Goal: Check status: Check status

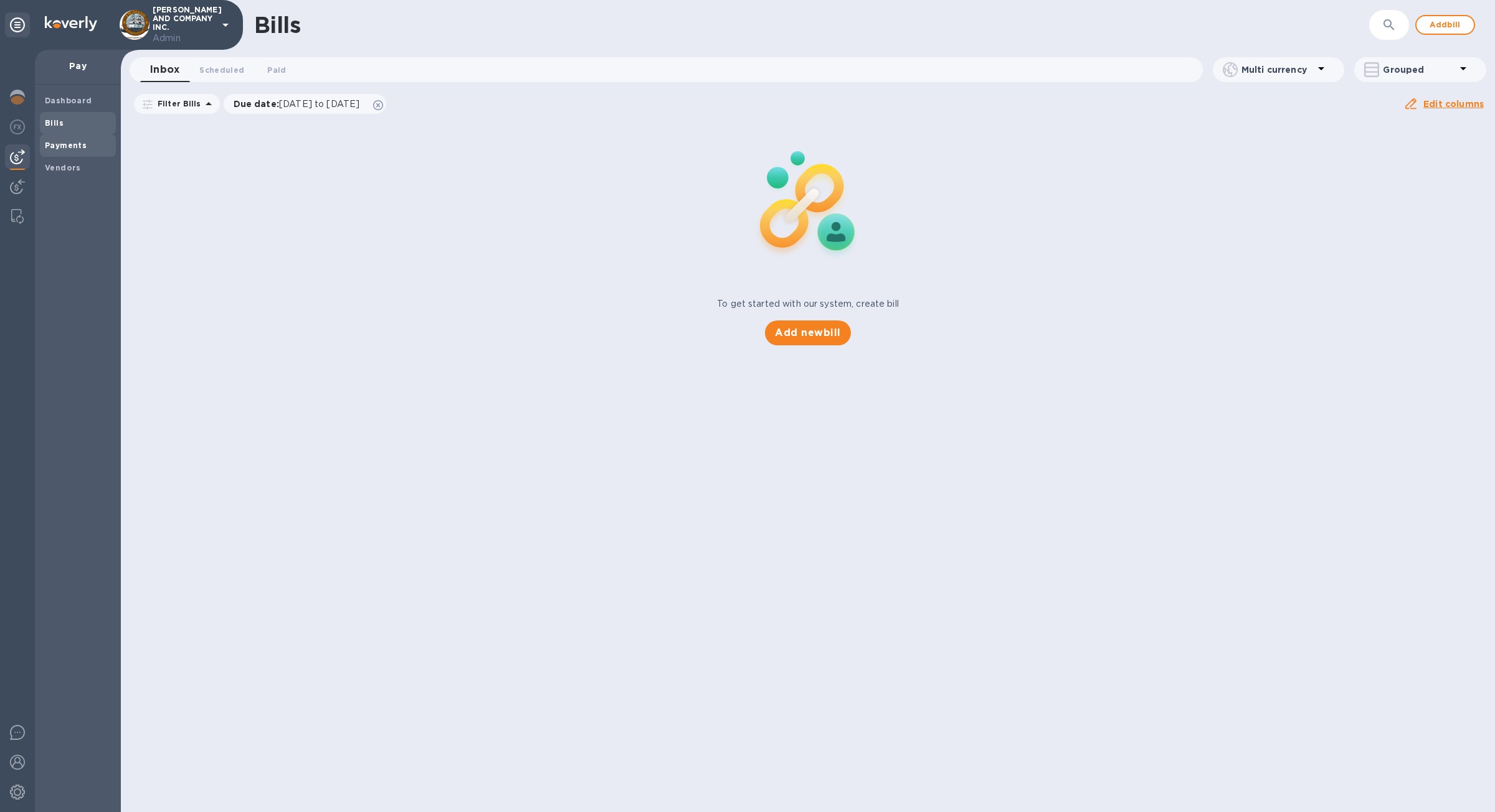
click at [56, 144] on b "Payments" at bounding box center [65, 145] width 42 height 9
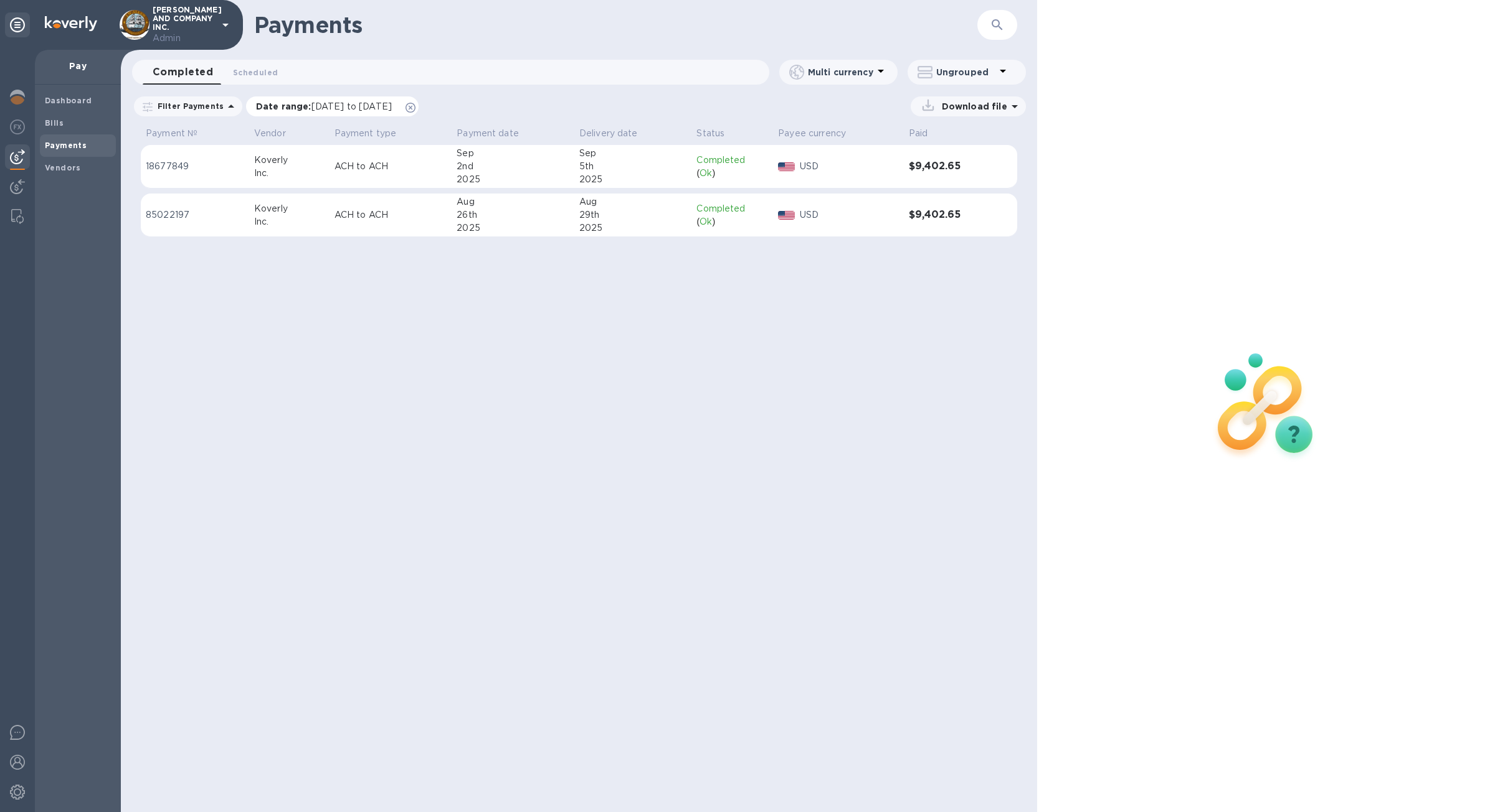
click at [416, 104] on icon at bounding box center [411, 108] width 10 height 10
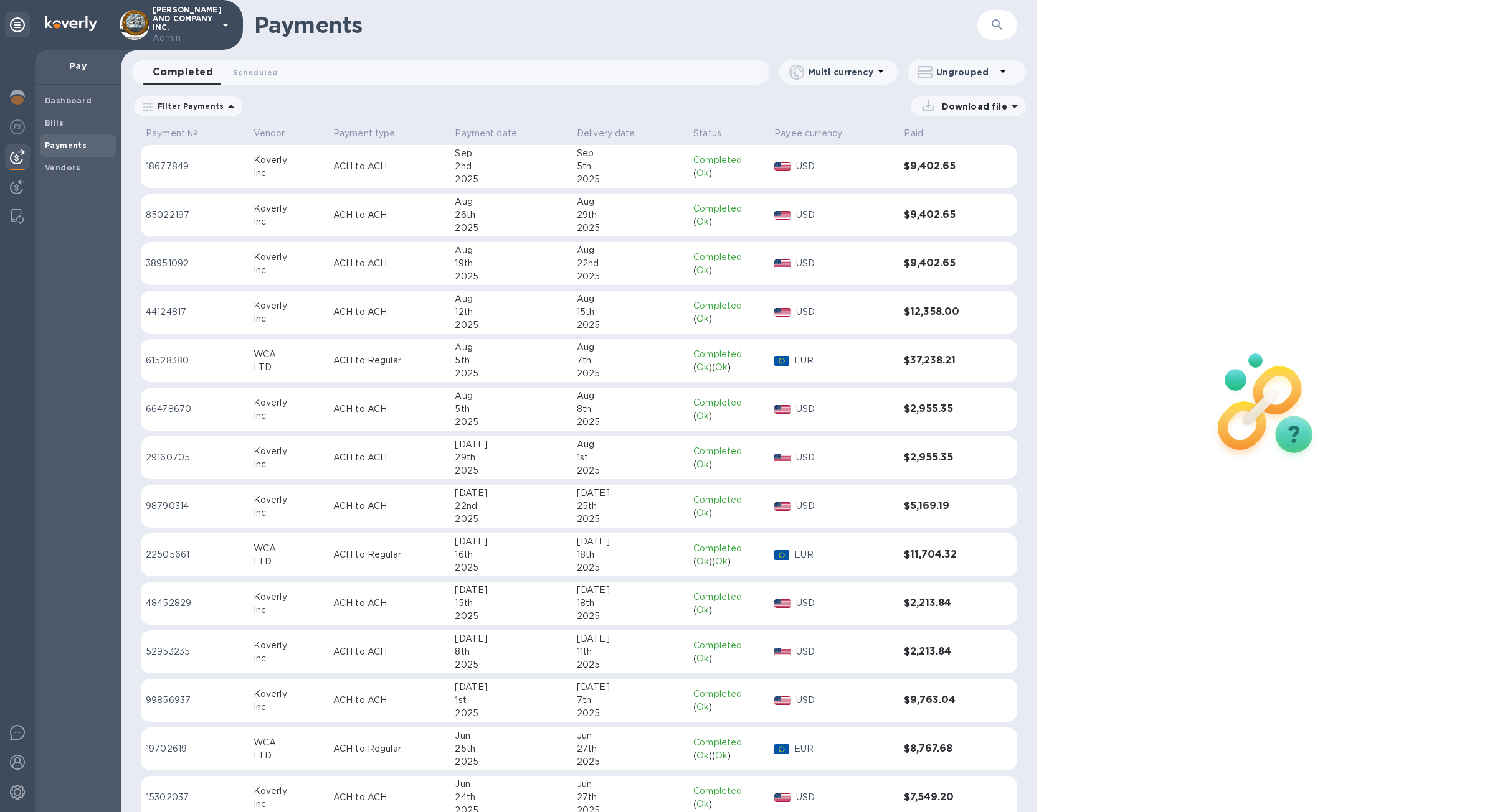
click at [1005, 30] on button "button" at bounding box center [996, 25] width 30 height 30
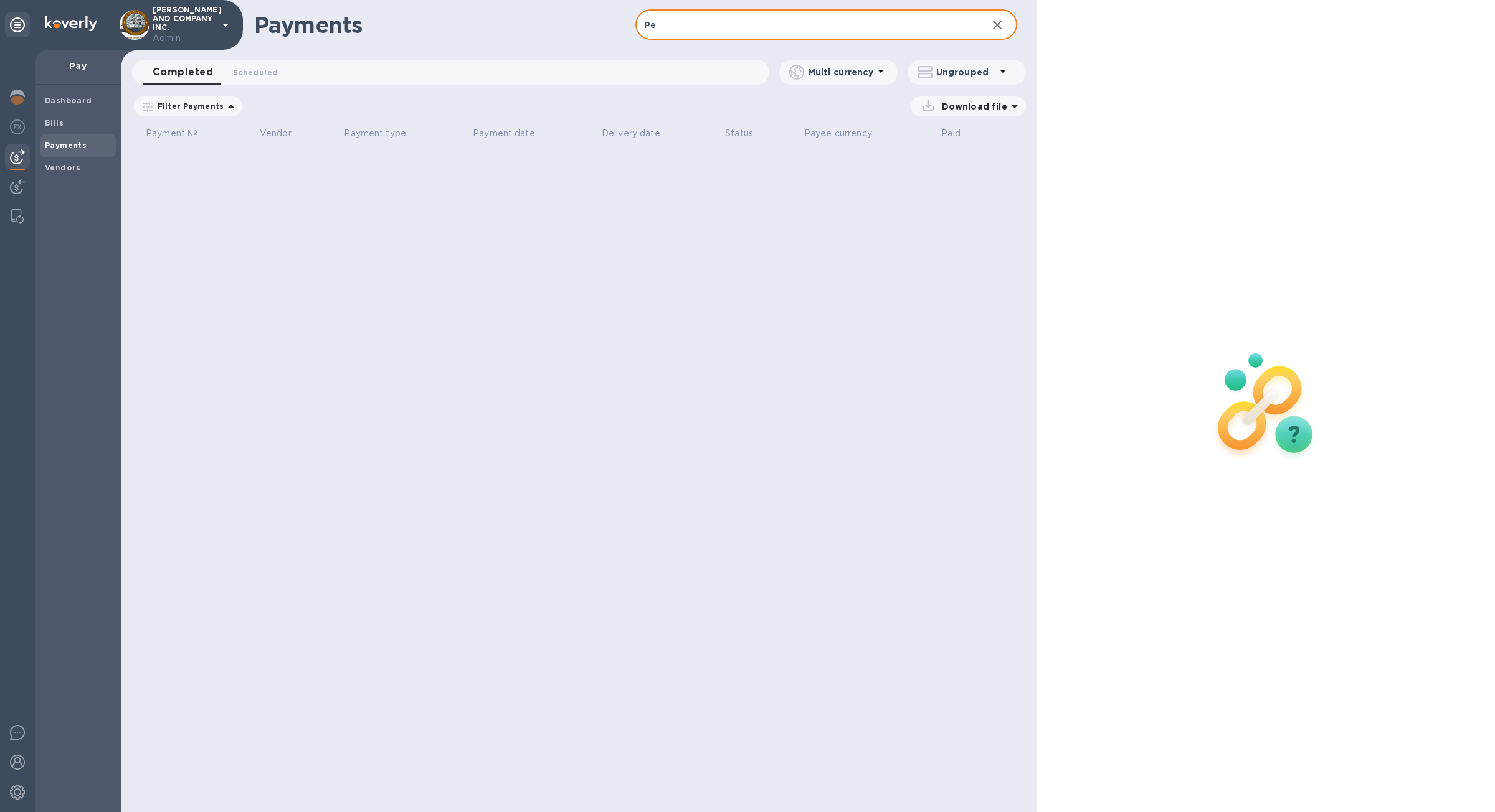
type input "P"
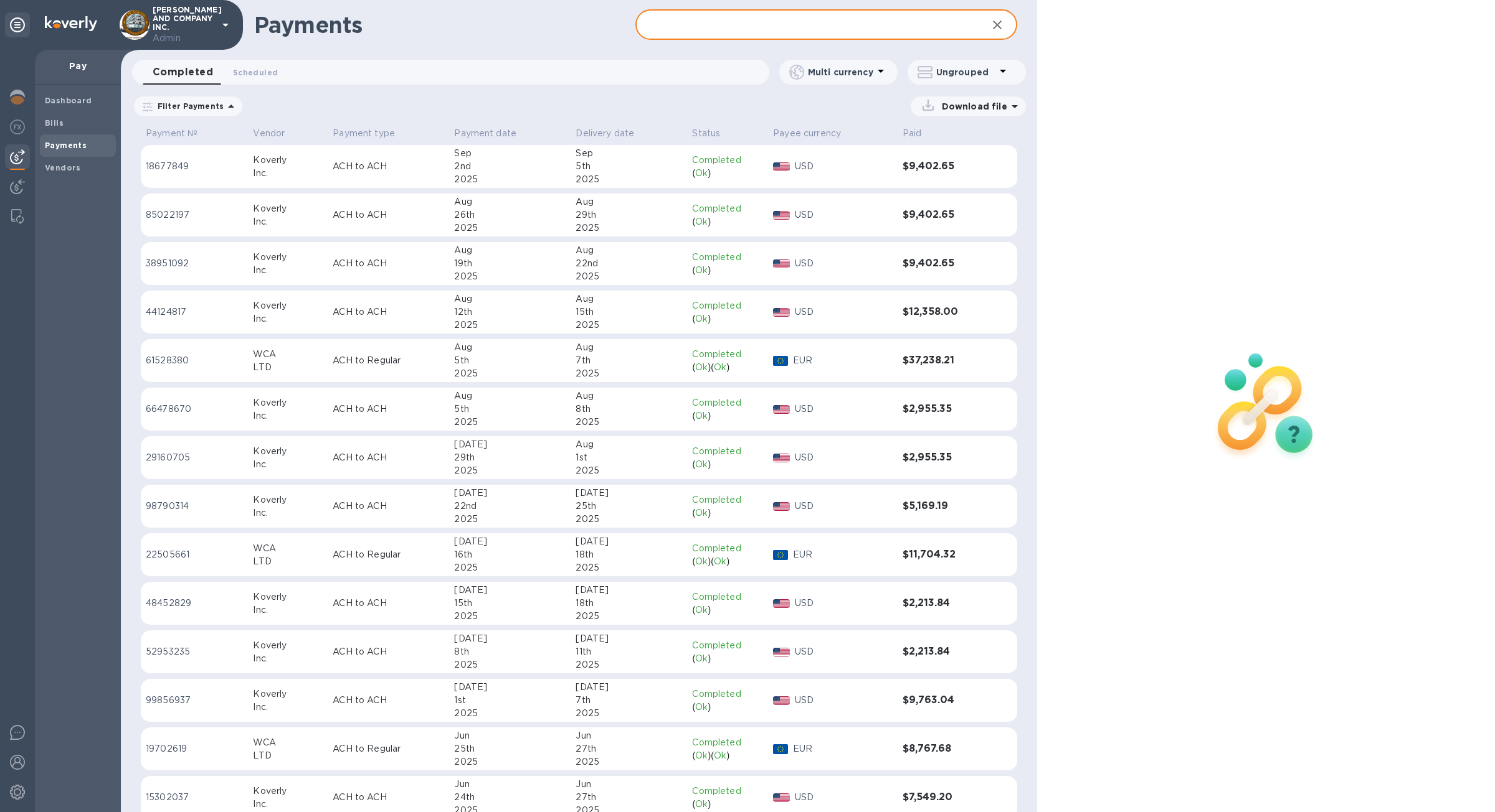
scroll to position [553, 0]
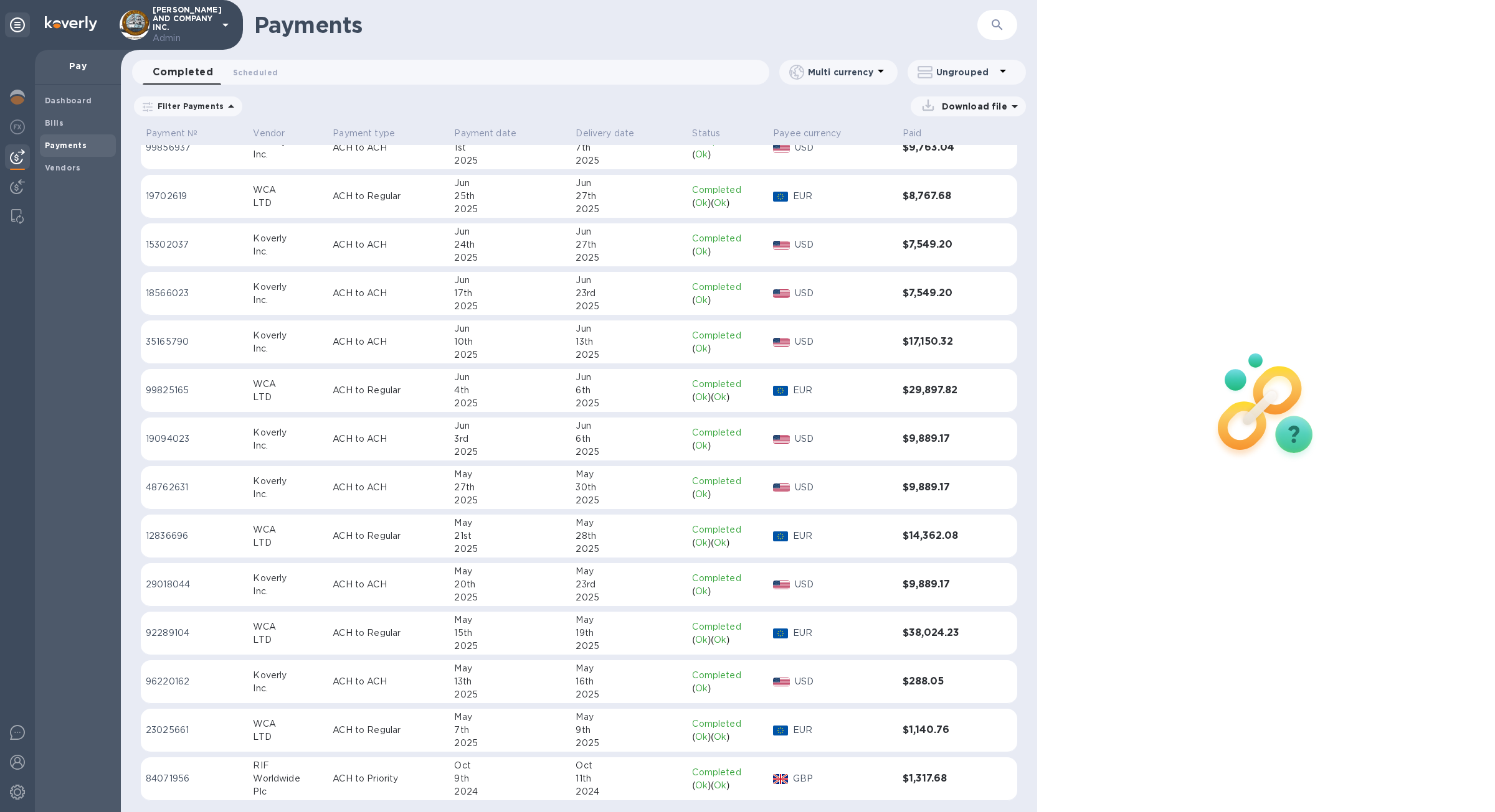
click at [343, 102] on div "Download file" at bounding box center [637, 106] width 777 height 20
click at [239, 62] on button "Scheduled 0" at bounding box center [256, 72] width 65 height 25
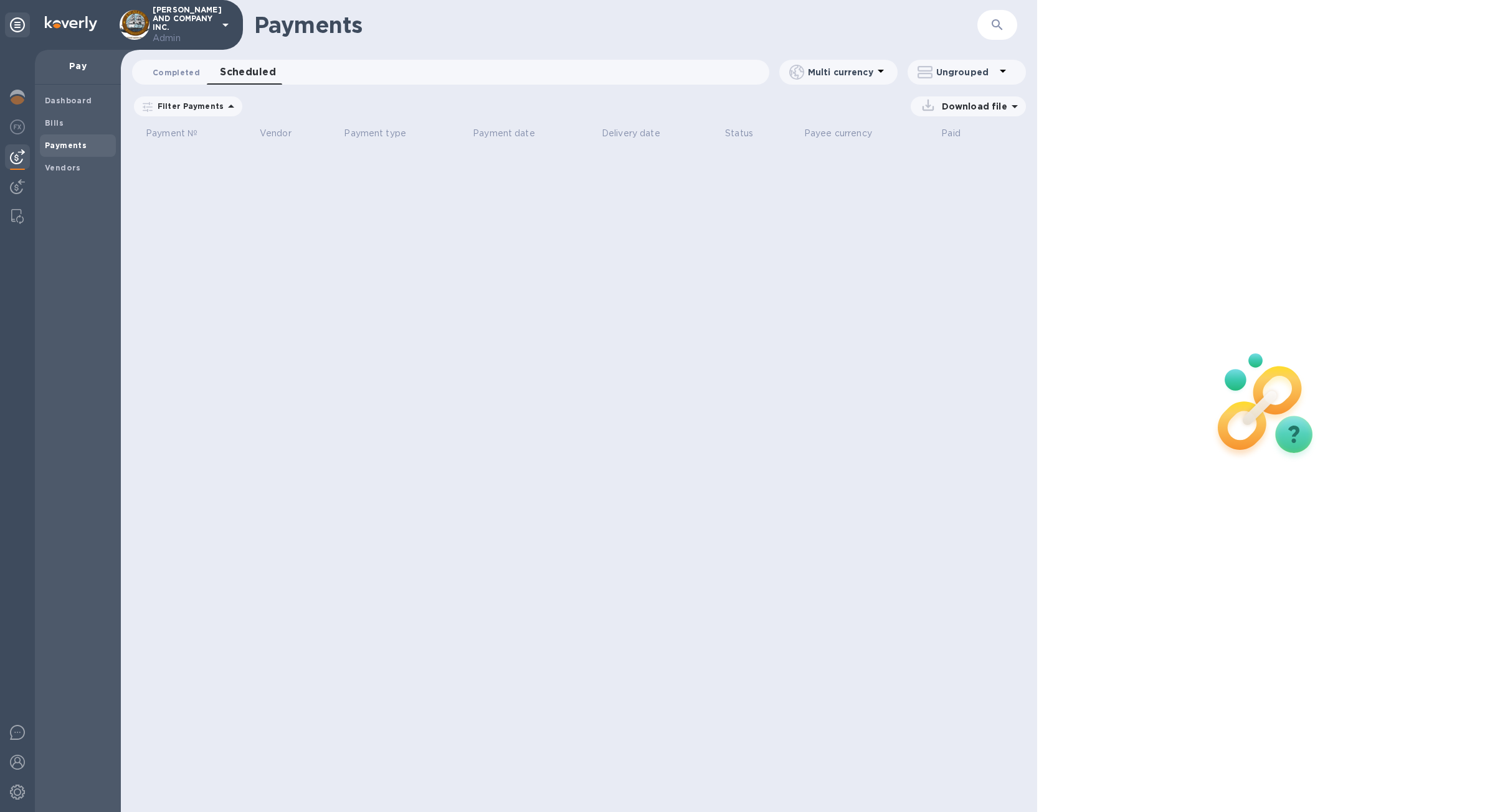
click at [190, 74] on span "Completed 0" at bounding box center [175, 72] width 47 height 13
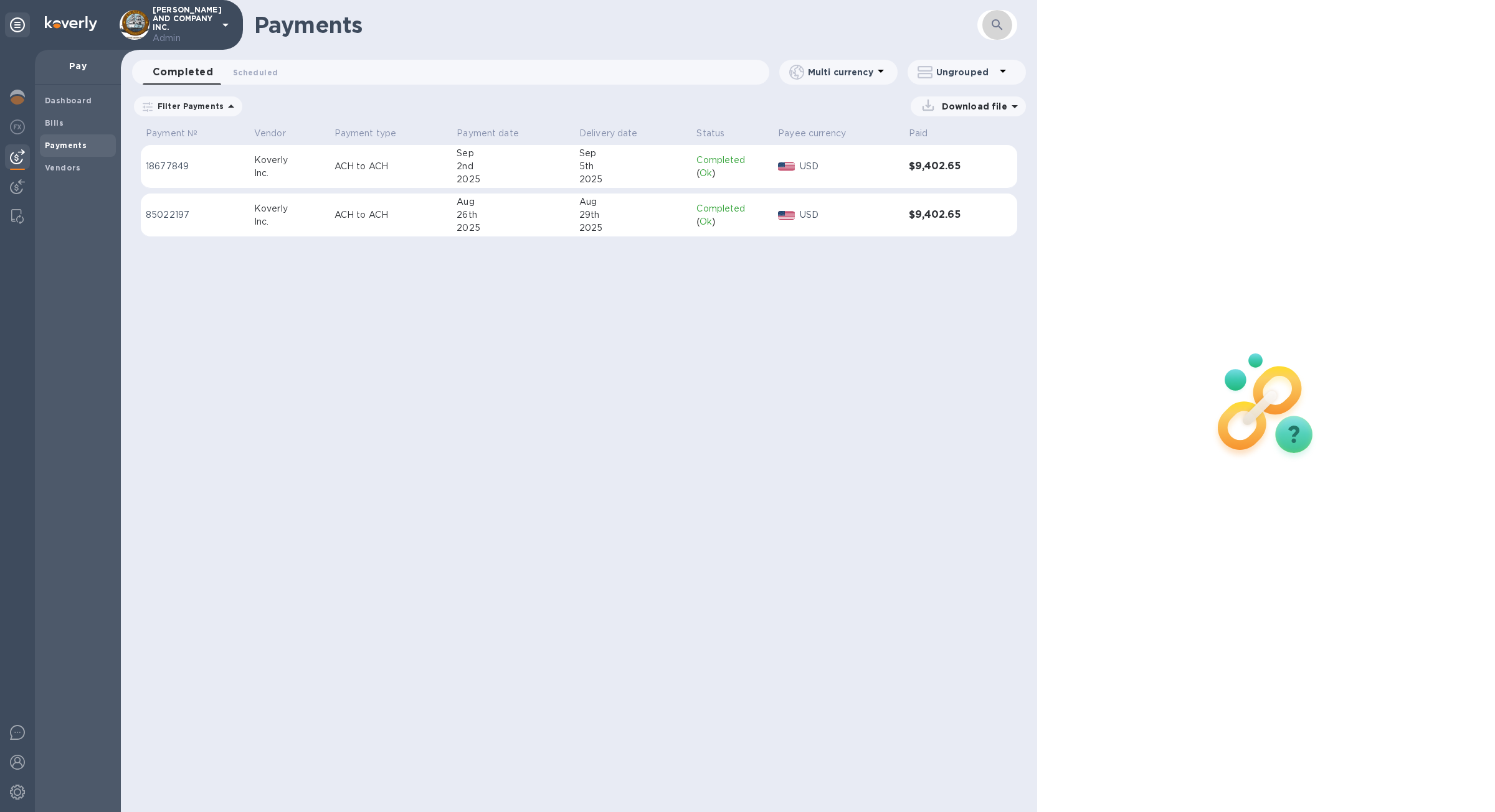
click at [1003, 31] on icon "button" at bounding box center [996, 24] width 15 height 15
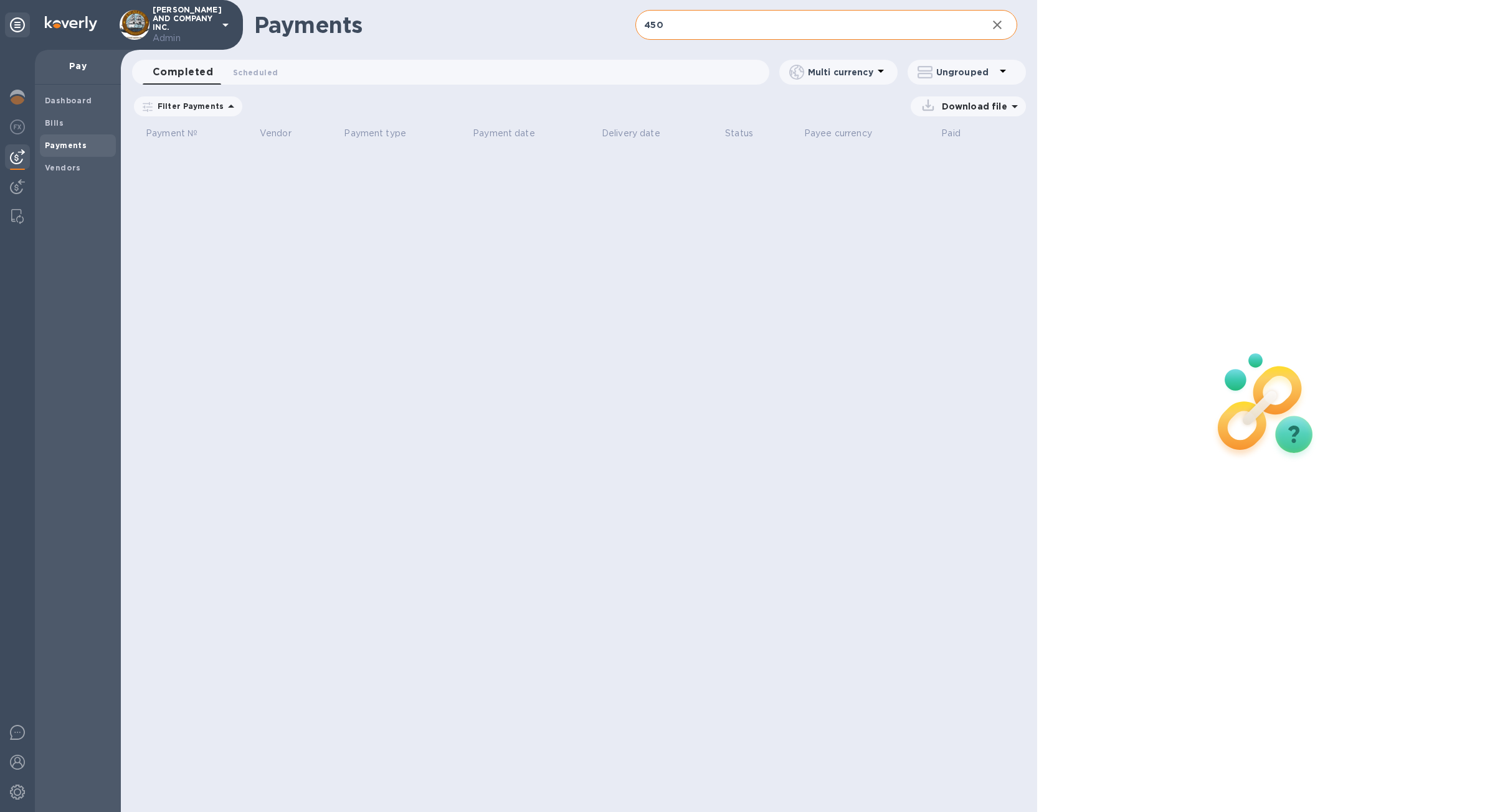
click at [0, 0] on icon at bounding box center [0, 0] width 0 height 0
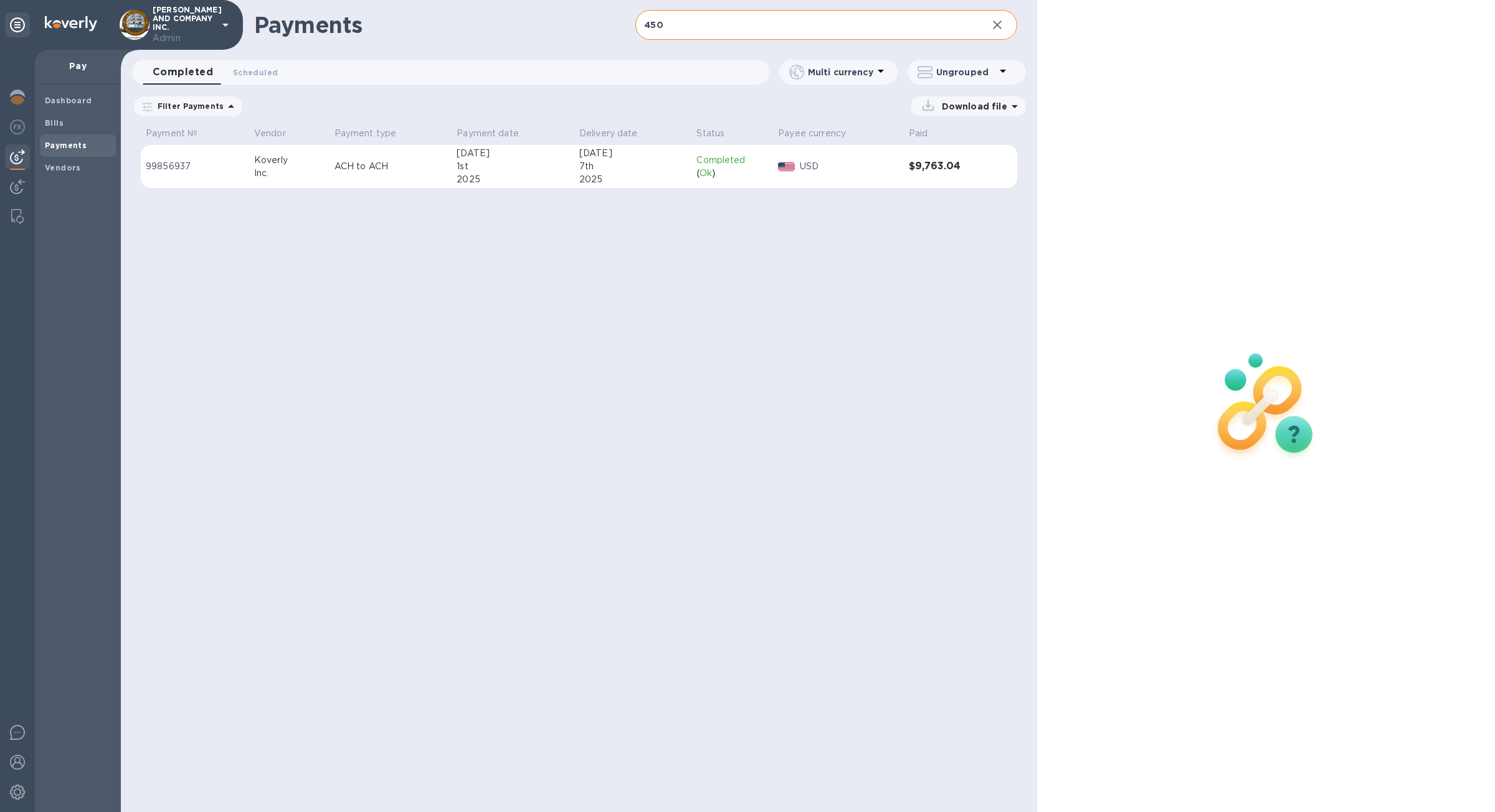
click at [957, 182] on td "$9,763.04" at bounding box center [947, 167] width 86 height 44
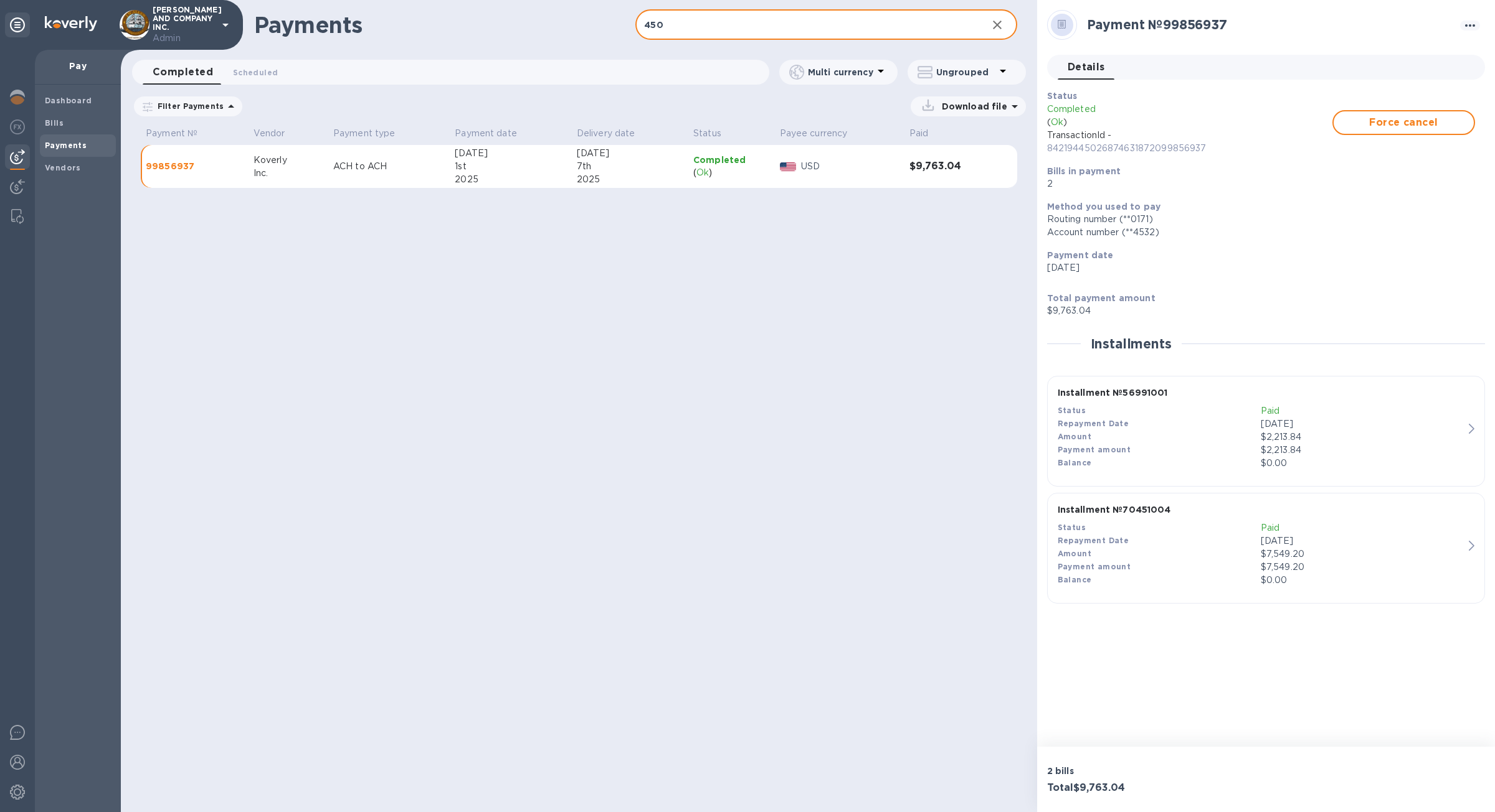
click at [840, 32] on input "450" at bounding box center [806, 26] width 341 height 31
type input "450.00"
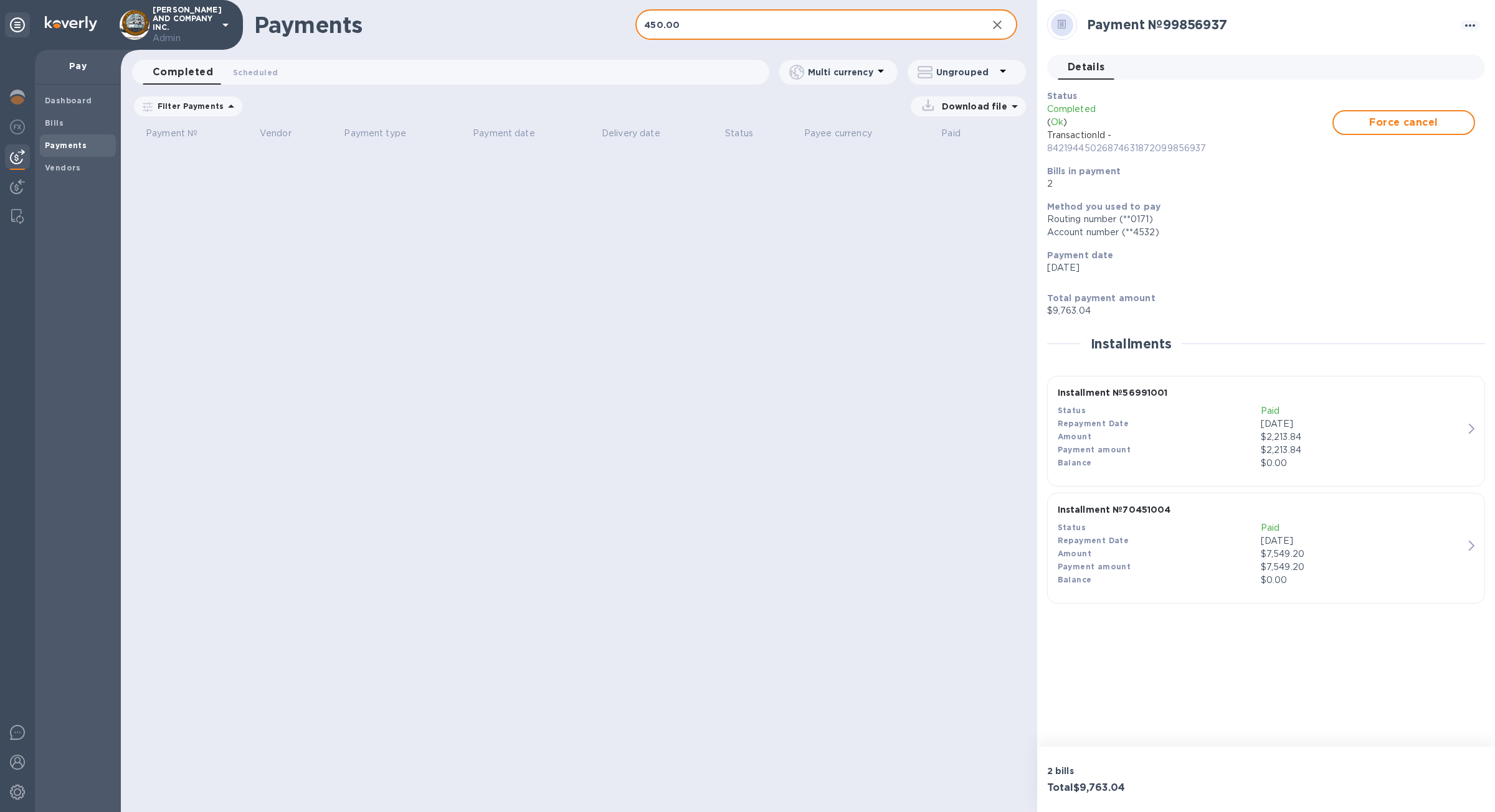
click at [712, 24] on input "450.00" at bounding box center [806, 26] width 341 height 31
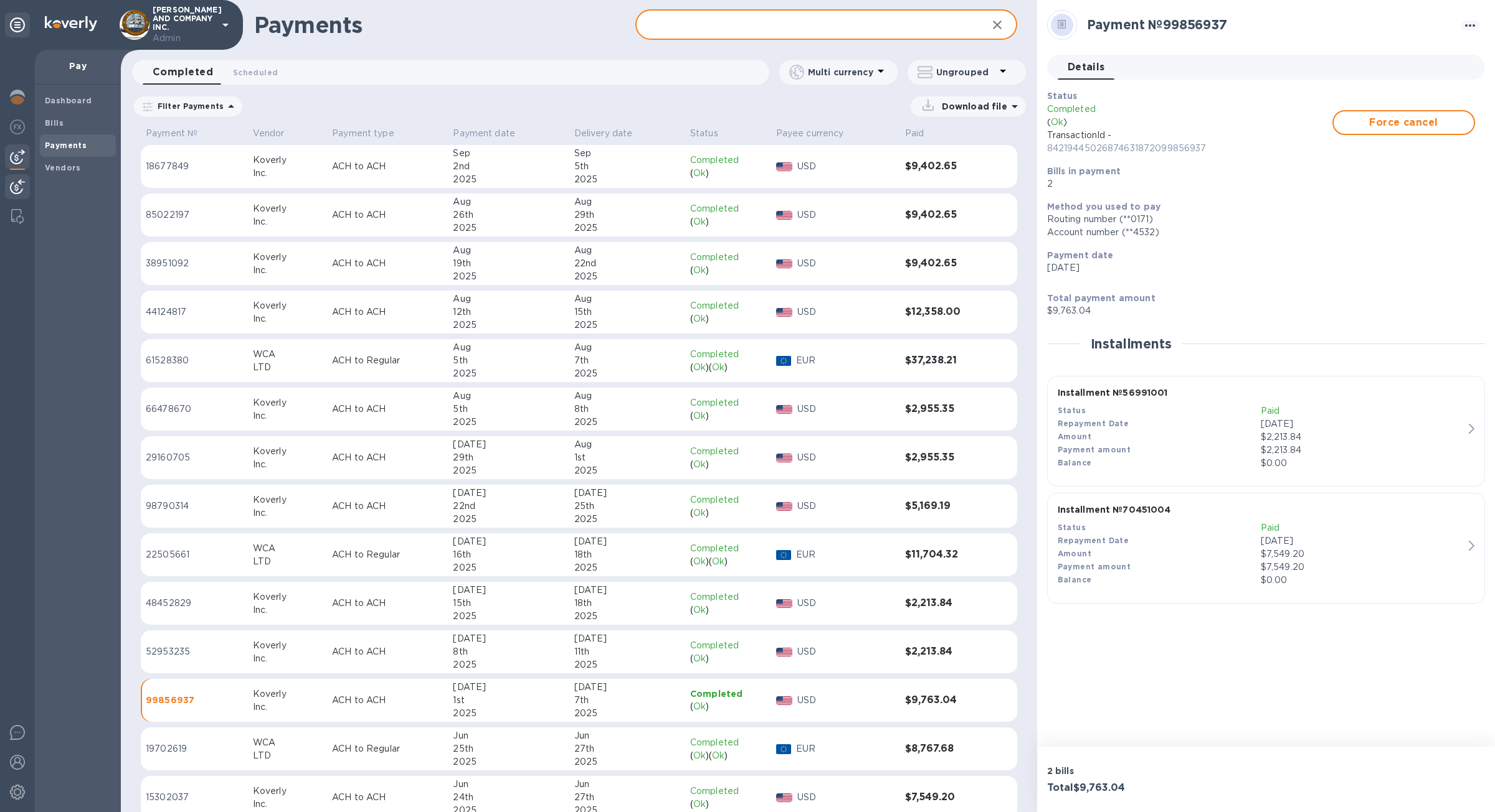
click at [18, 186] on img at bounding box center [17, 186] width 15 height 15
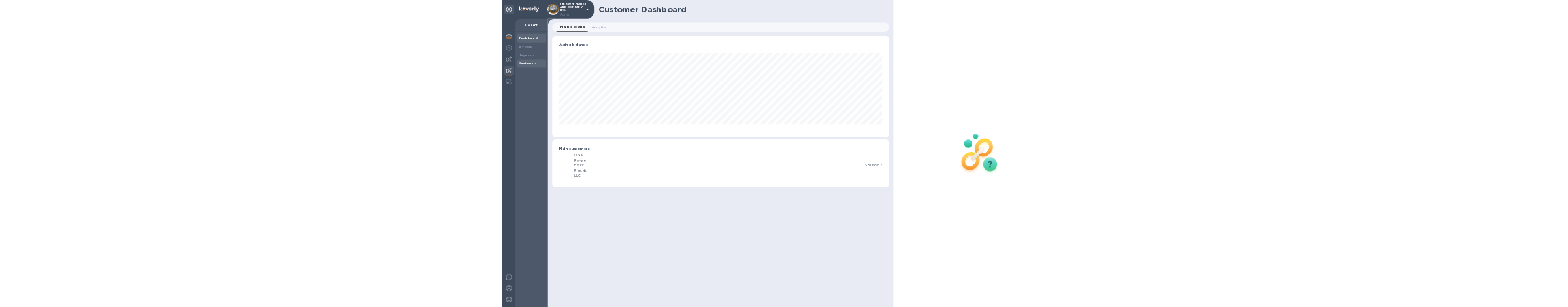
scroll to position [283, 936]
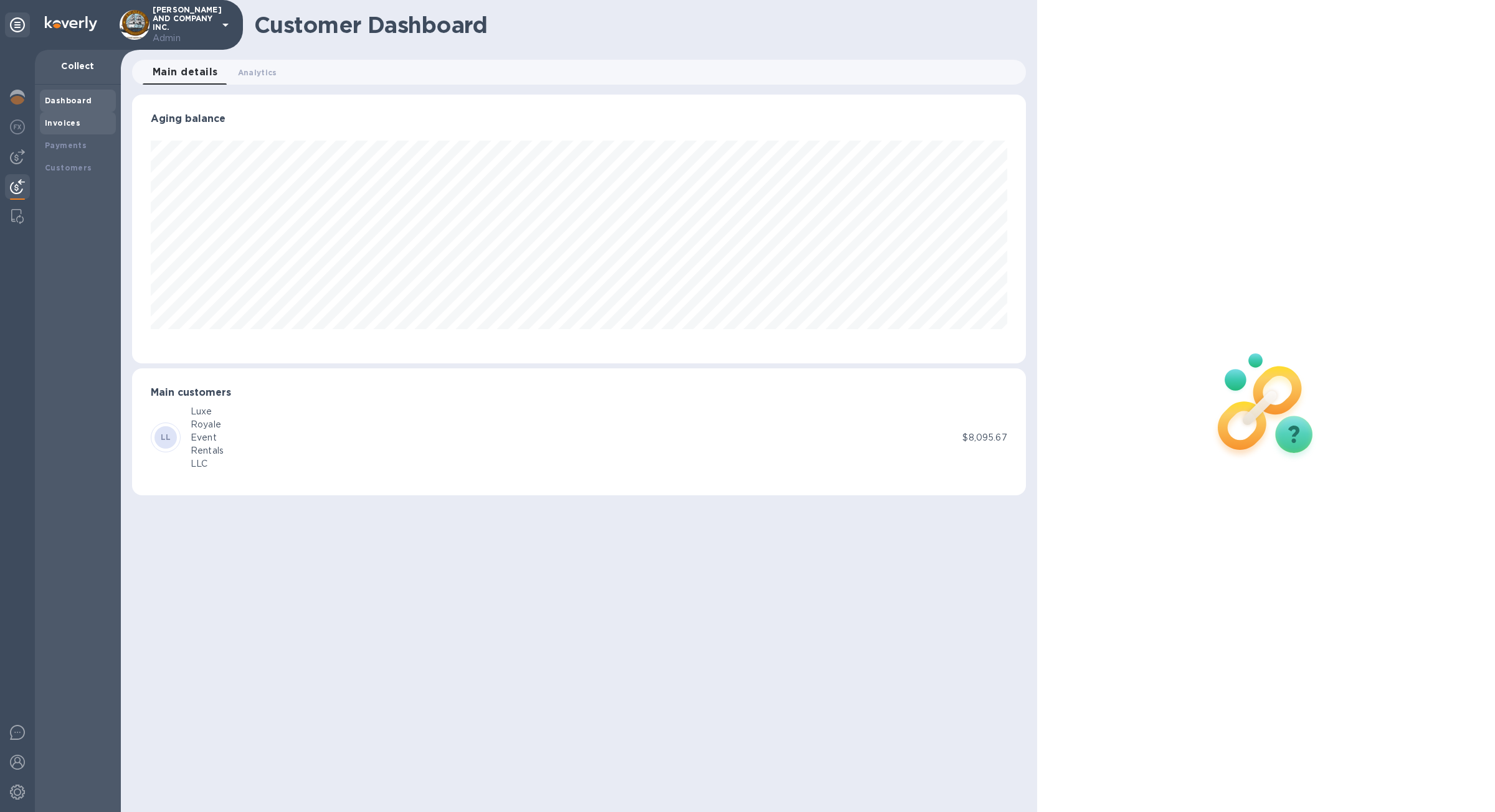
click at [73, 122] on b "Invoices" at bounding box center [62, 122] width 36 height 9
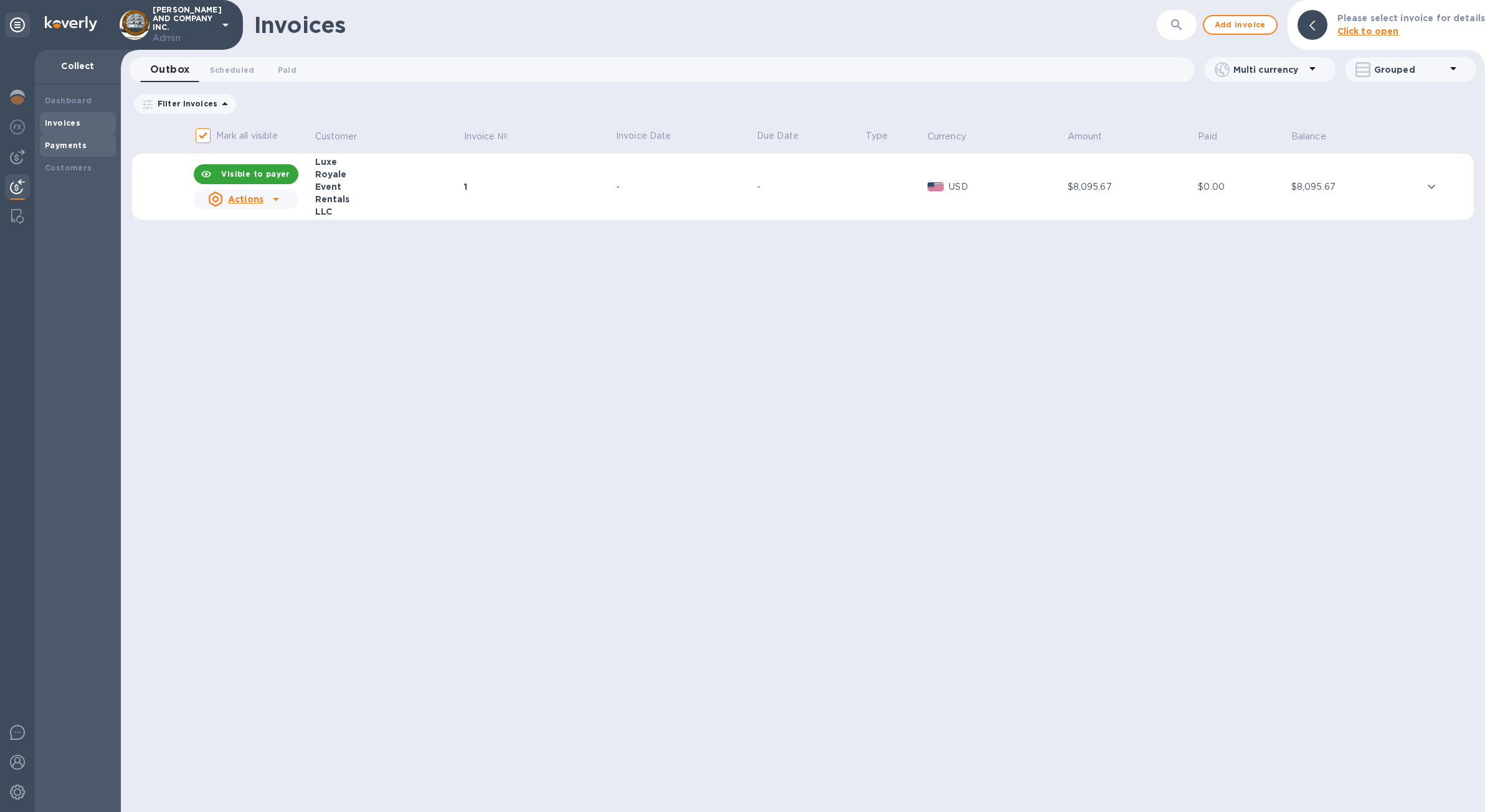
click at [82, 145] on b "Payments" at bounding box center [65, 145] width 42 height 9
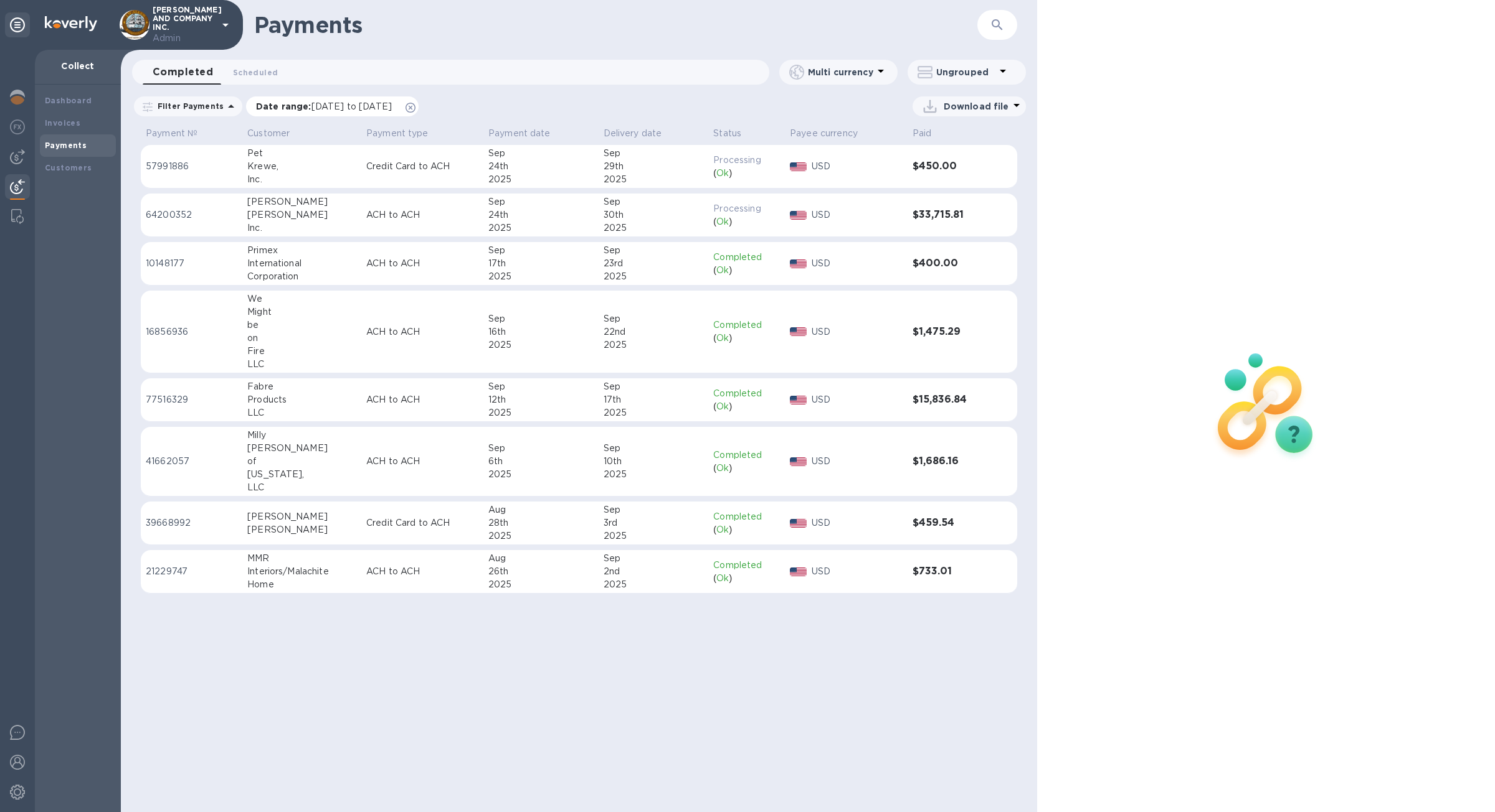
click at [416, 107] on icon at bounding box center [411, 108] width 10 height 10
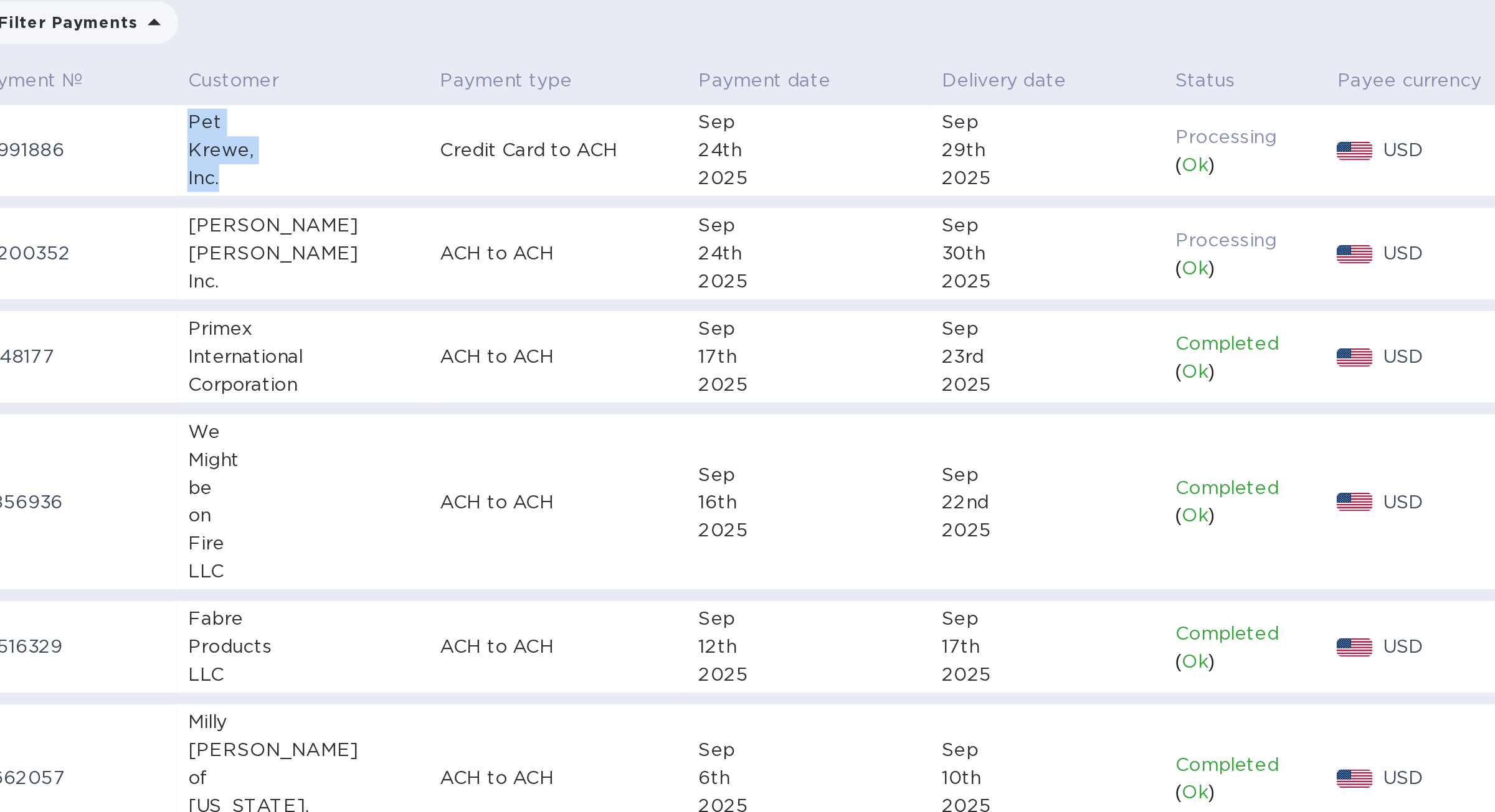
drag, startPoint x: 273, startPoint y: 184, endPoint x: 245, endPoint y: 150, distance: 44.0
click at [245, 150] on td "Pet Krewe, Inc." at bounding box center [301, 167] width 118 height 44
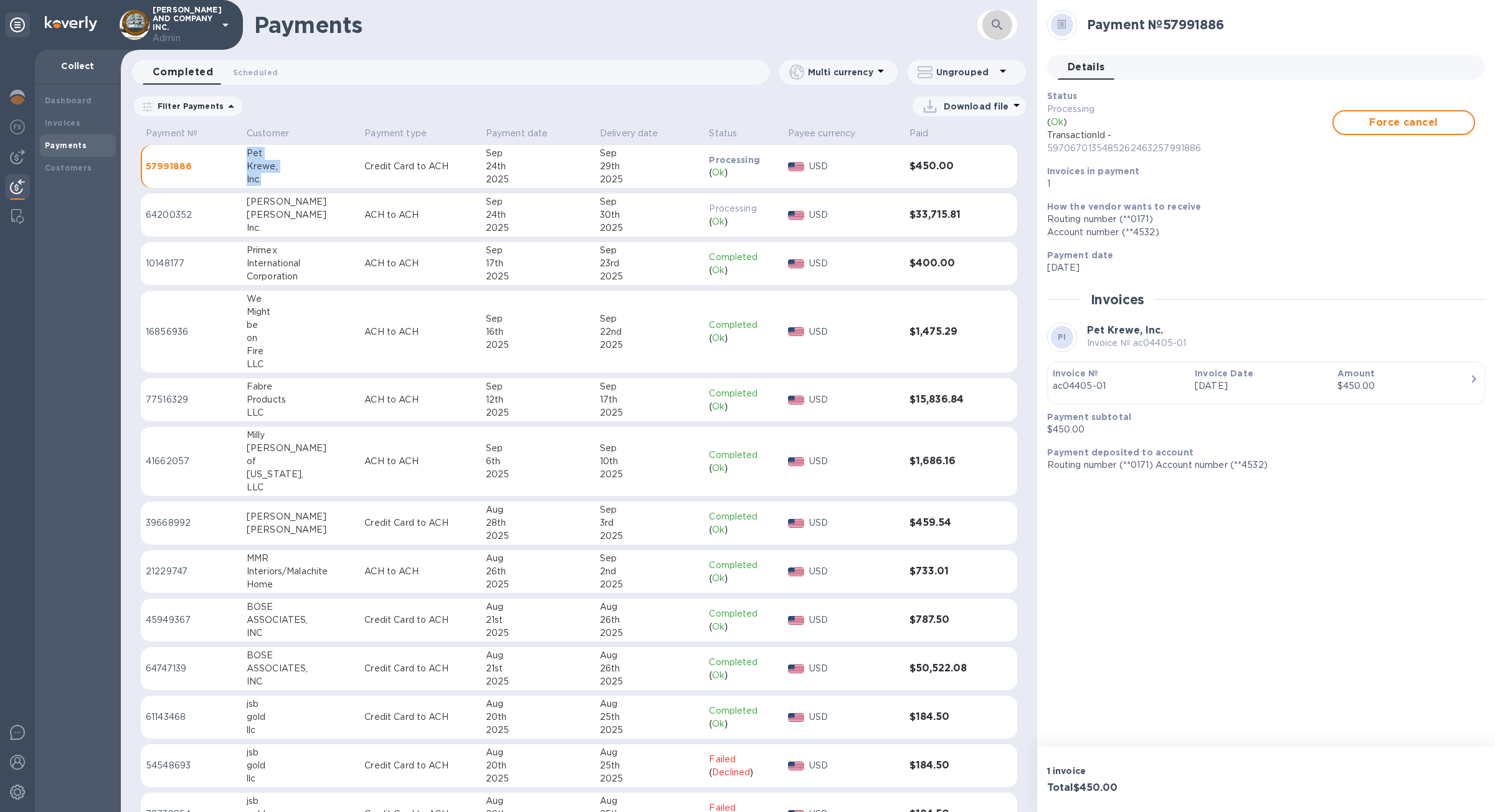
click at [1005, 28] on button "button" at bounding box center [996, 25] width 30 height 30
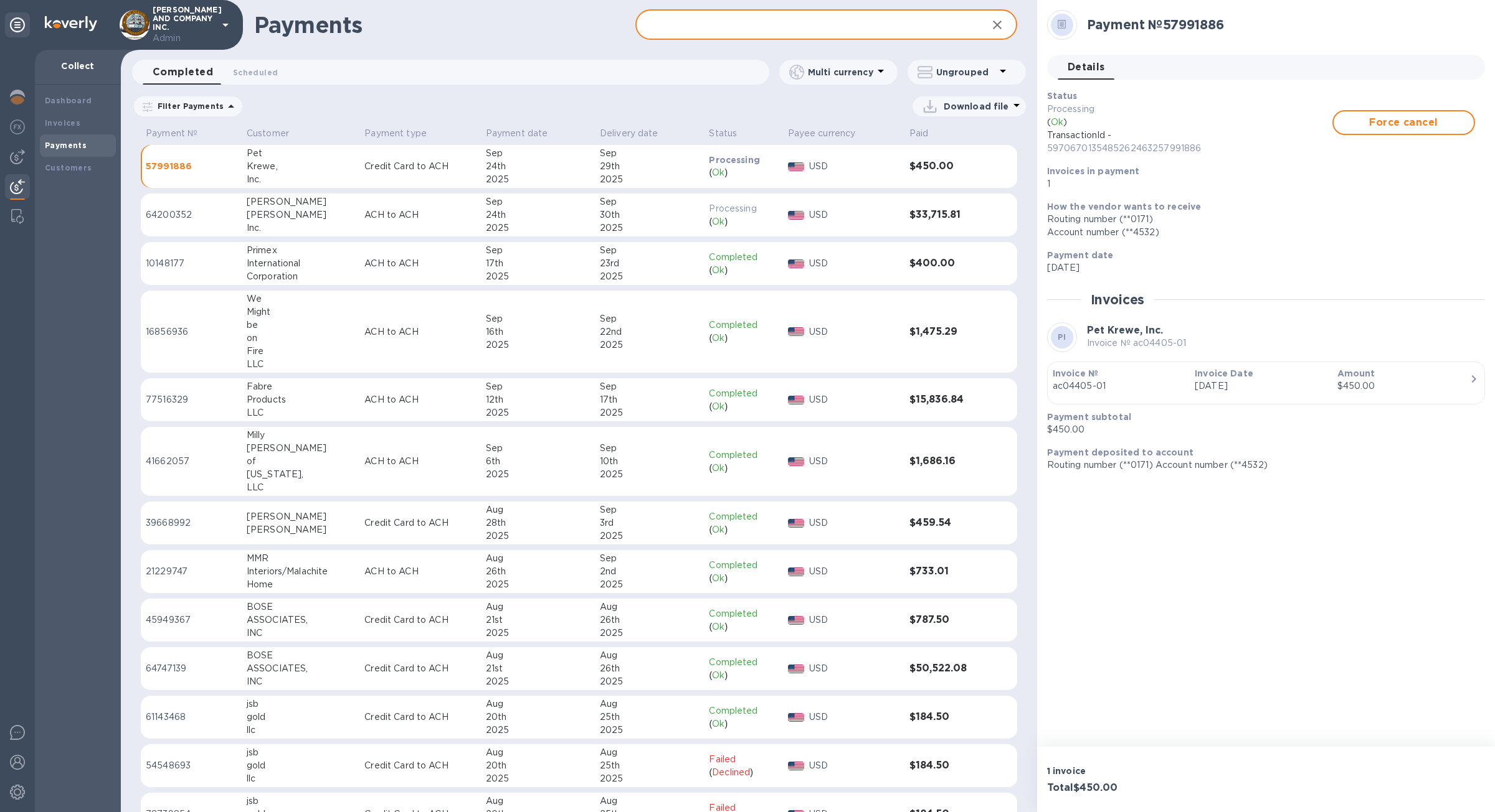
paste input "Pet Krewe, Inc."
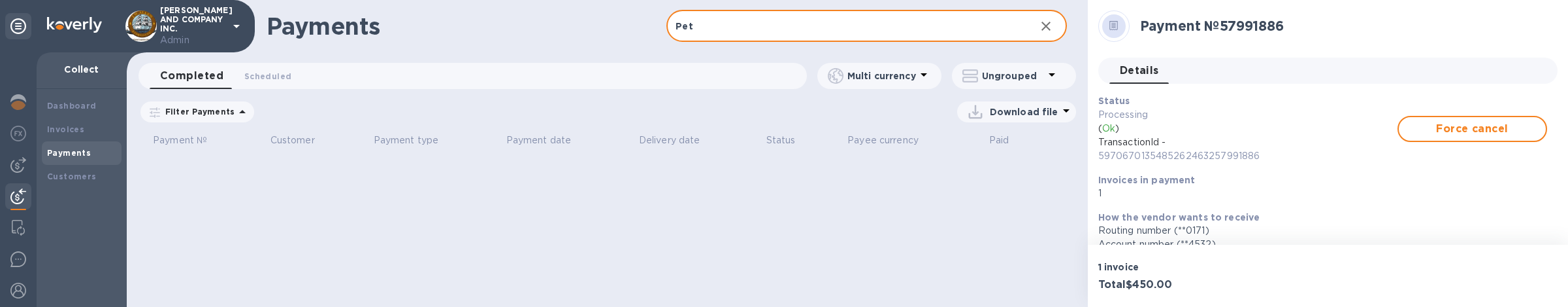
click at [736, 28] on input "Pet" at bounding box center [845, 27] width 358 height 32
type input "P"
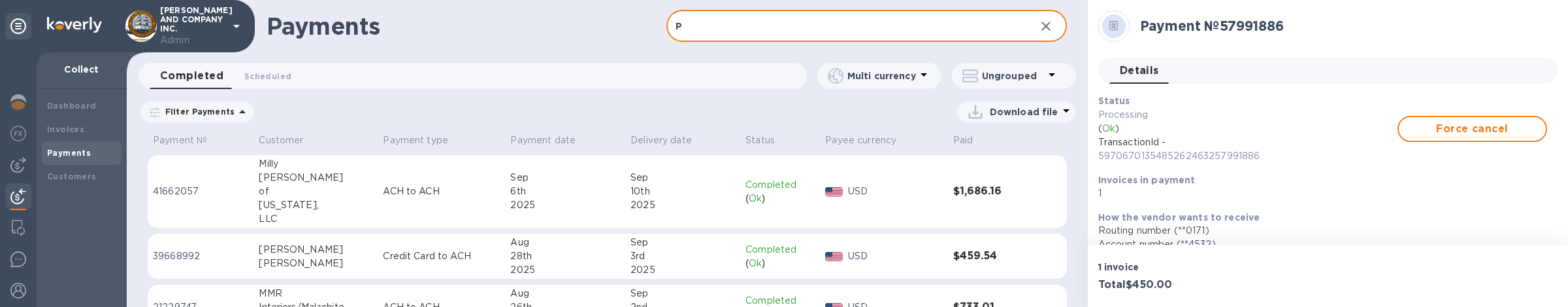
scroll to position [196, 0]
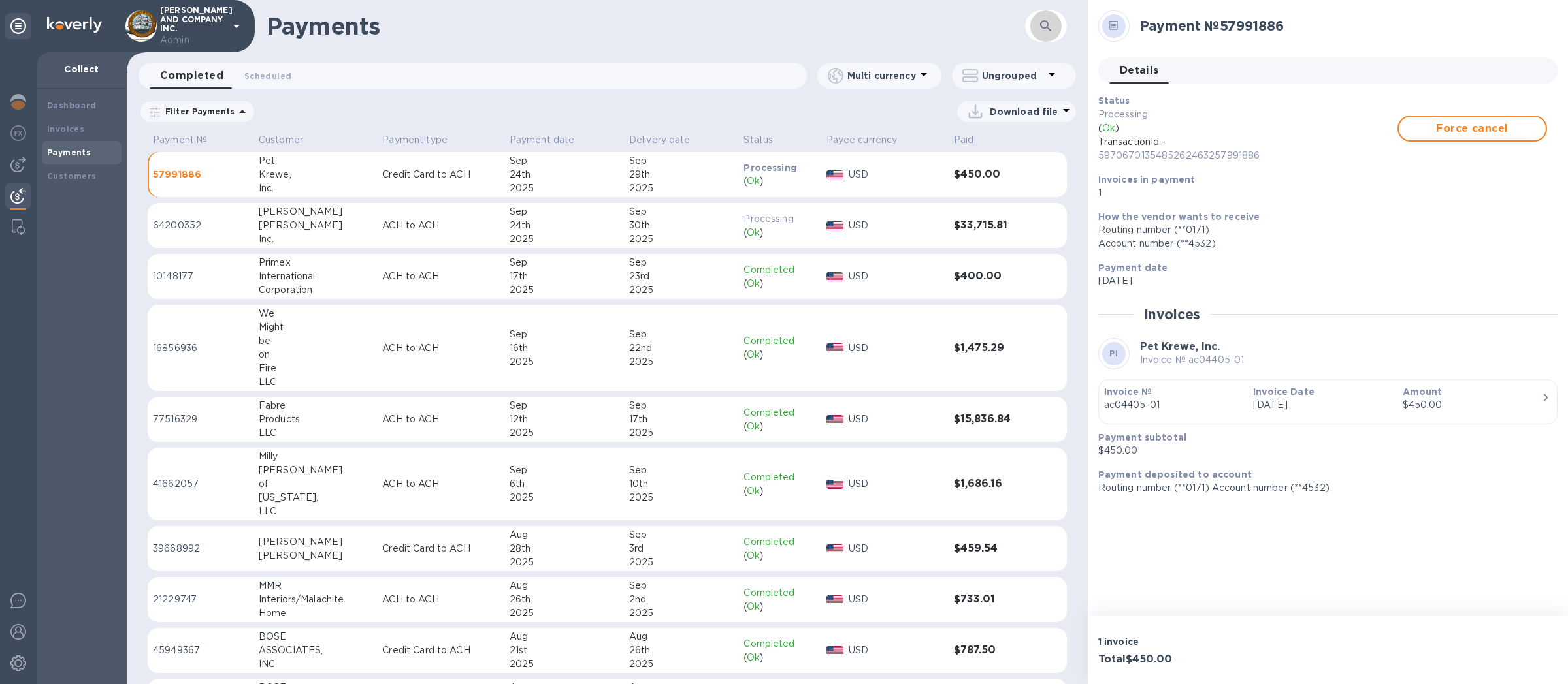
click at [1059, 30] on button "button" at bounding box center [1045, 26] width 31 height 31
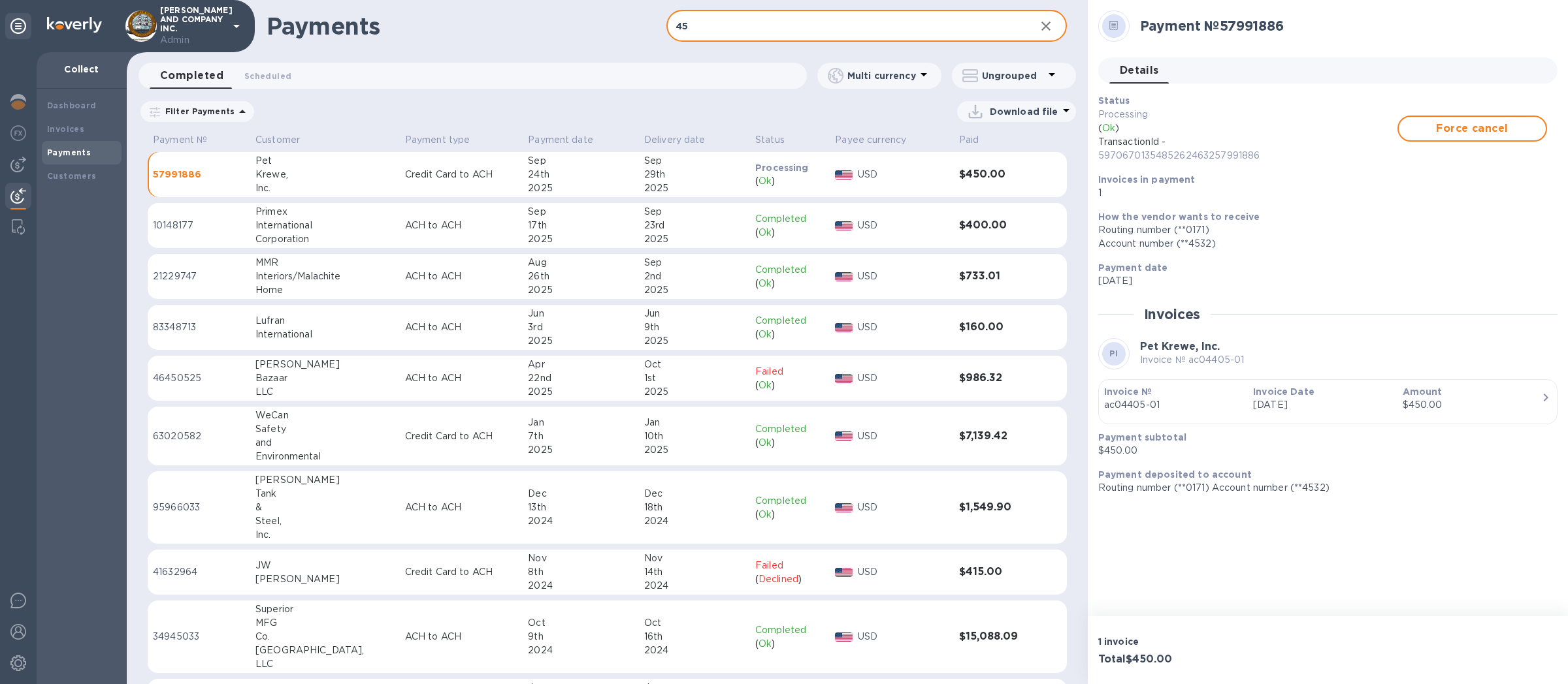
type input "4"
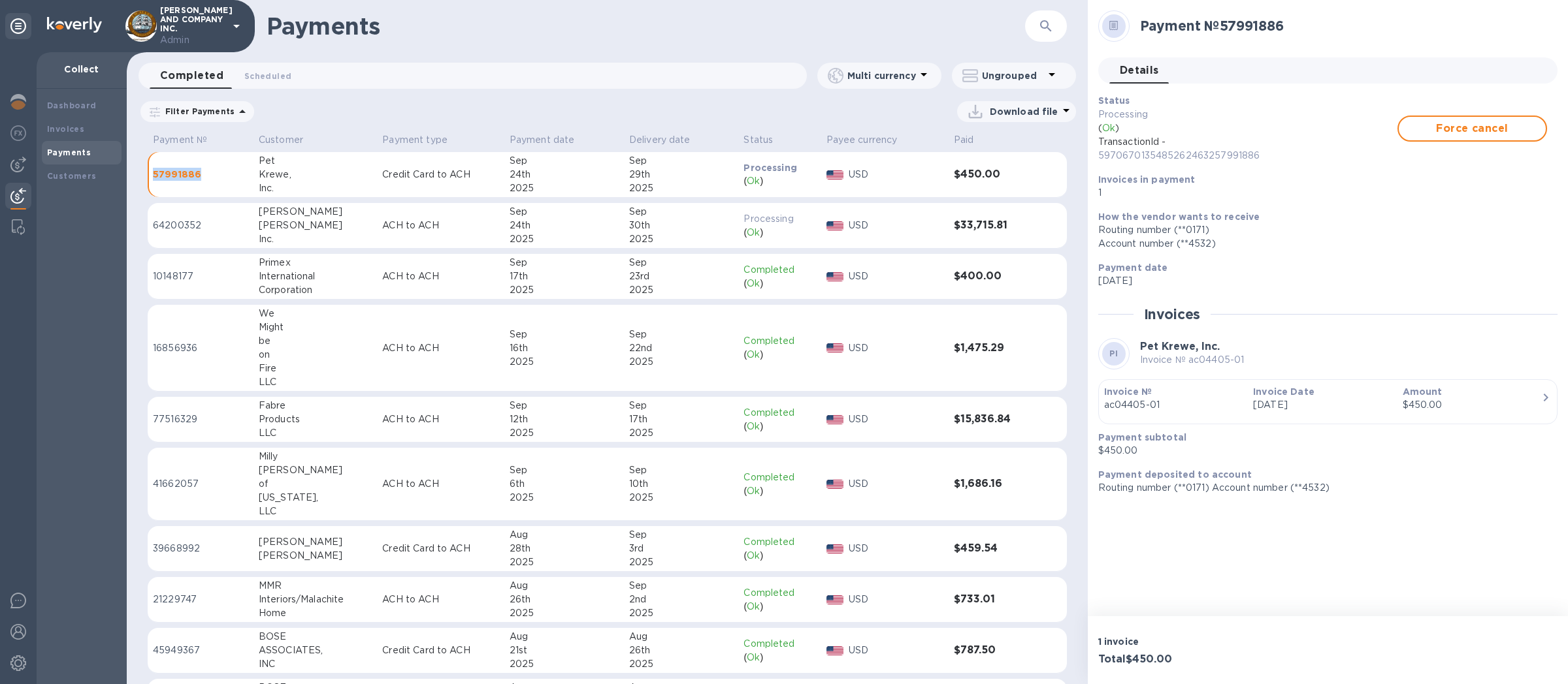
drag, startPoint x: 215, startPoint y: 172, endPoint x: 145, endPoint y: 179, distance: 70.3
click at [145, 179] on div "Payment № Customer Payment type Payment date Delivery date Status Payee currenc…" at bounding box center [606, 406] width 961 height 555
copy table "Payment № Customer Payment type Payment date Delivery date Status Payee currenc…"
click at [1045, 38] on button "button" at bounding box center [1045, 26] width 31 height 31
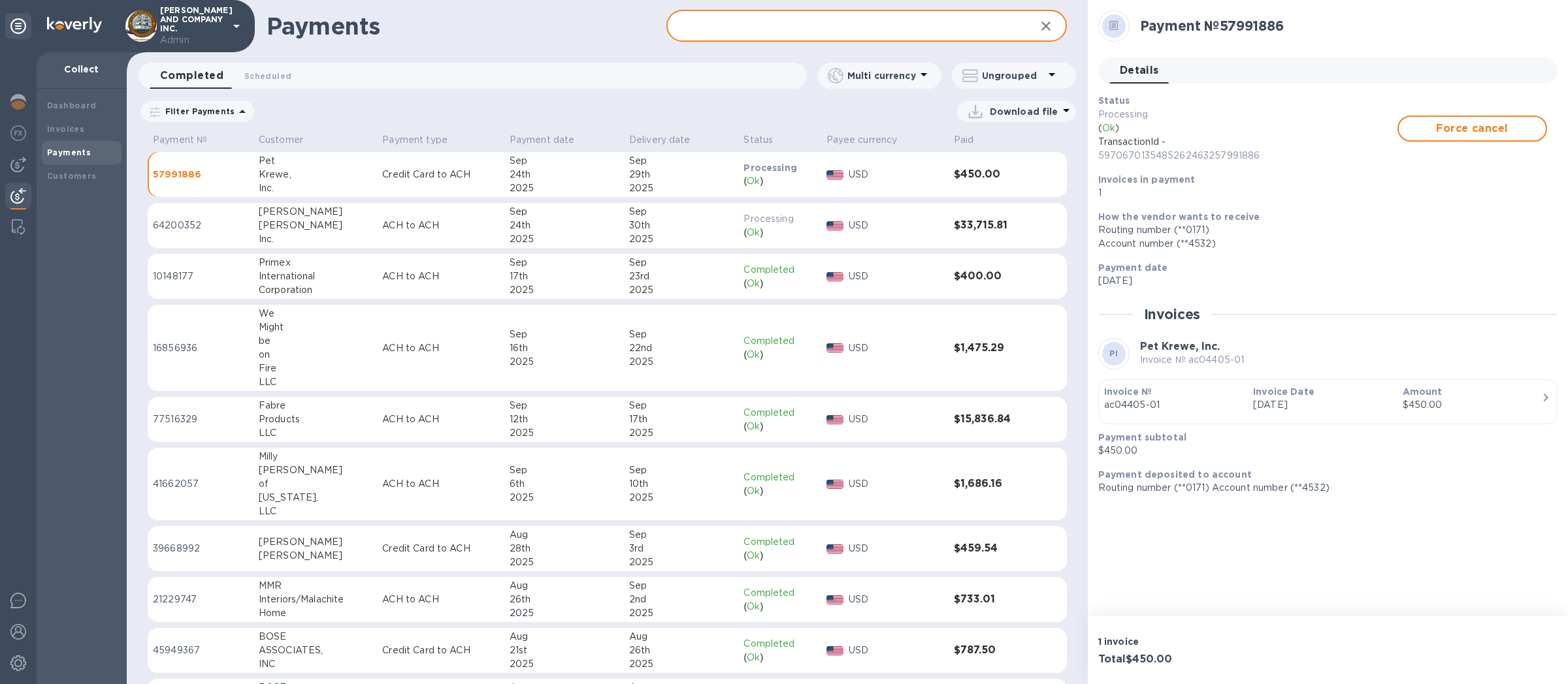
paste input "57991886"
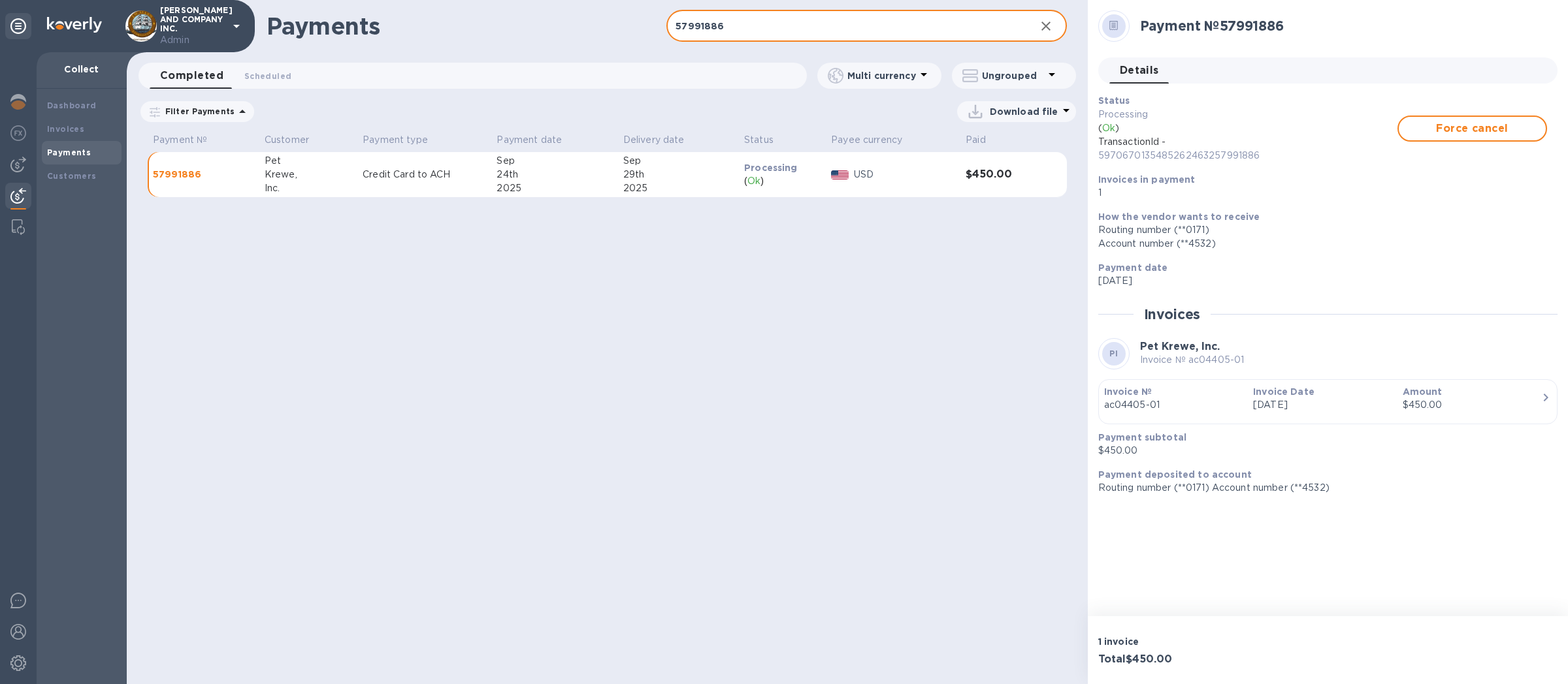
click at [706, 22] on input "57991886" at bounding box center [845, 27] width 358 height 32
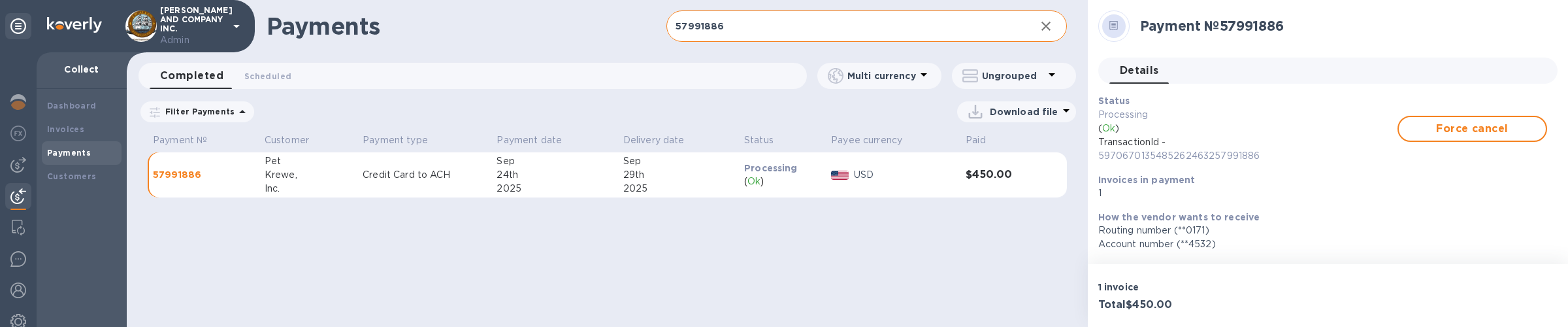
click at [719, 29] on input "57991886" at bounding box center [845, 27] width 358 height 32
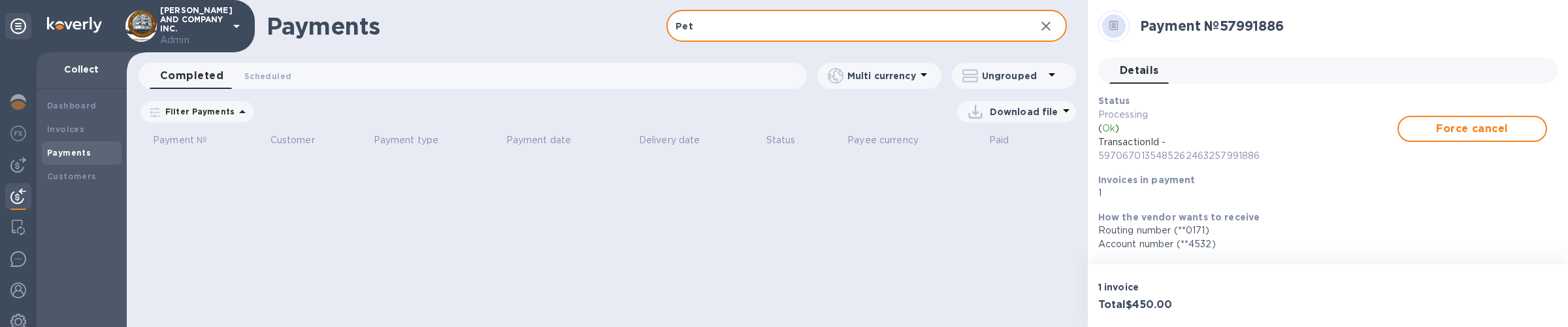
type input "Pet"
click at [1043, 31] on icon "button" at bounding box center [1045, 25] width 15 height 15
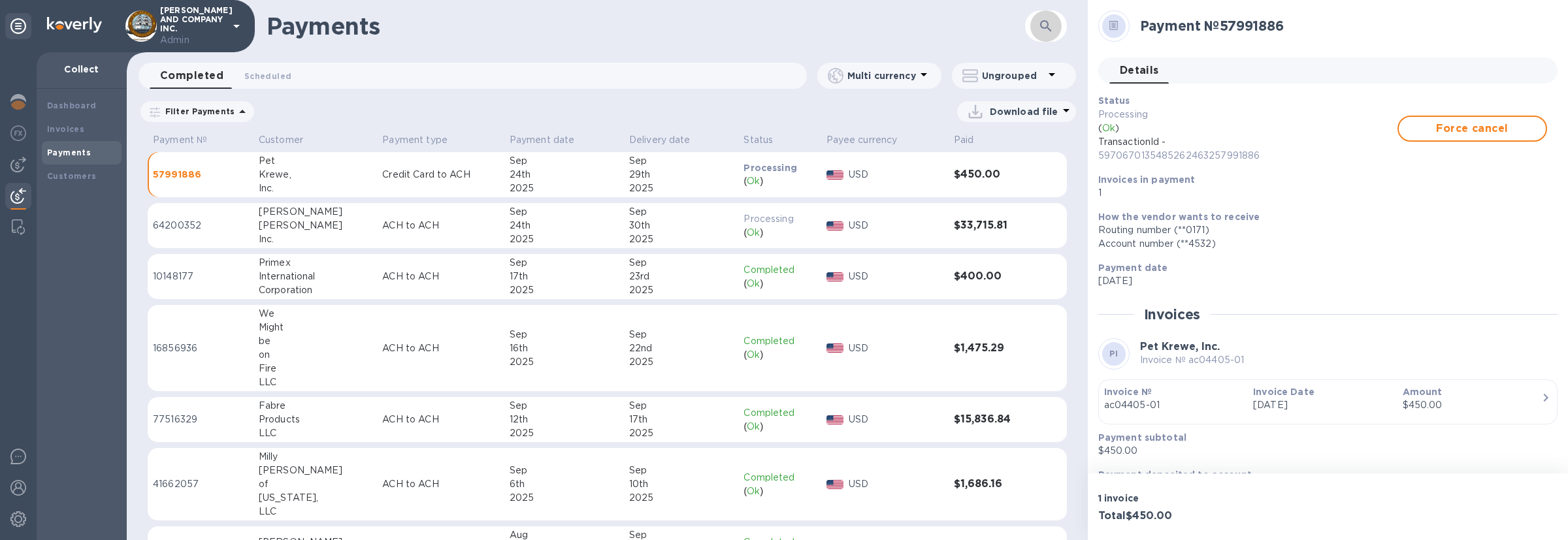
click at [1049, 35] on button "button" at bounding box center [1045, 26] width 31 height 31
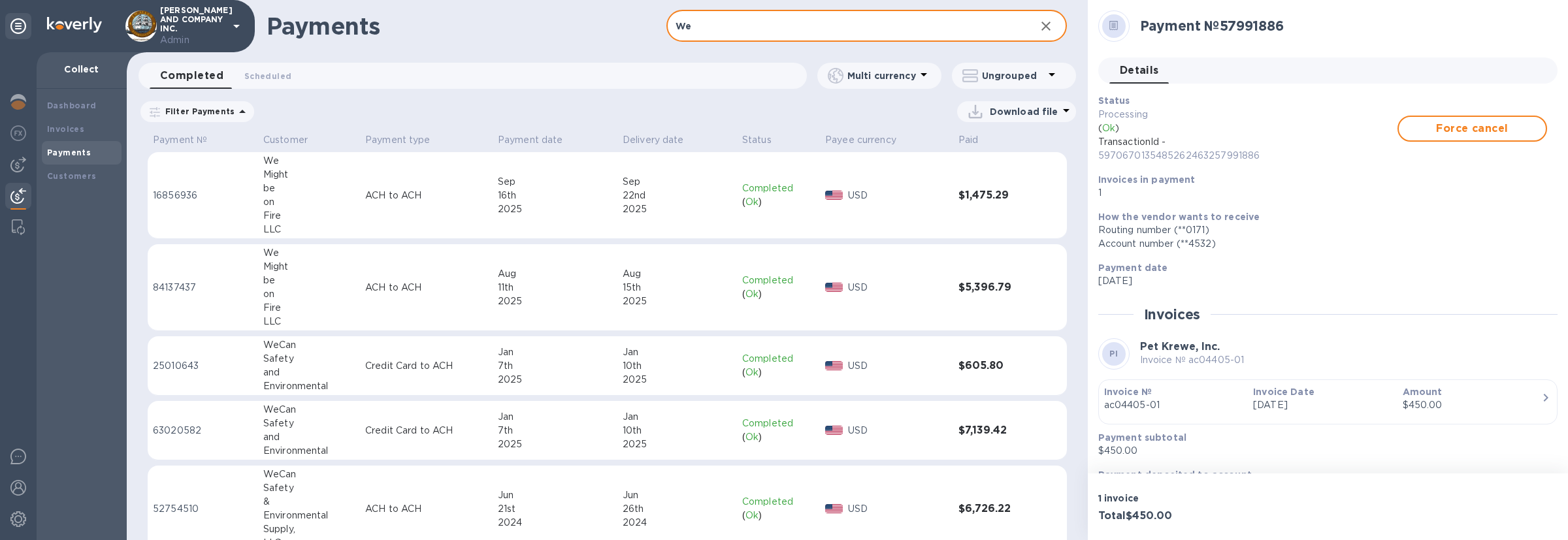
type input "W"
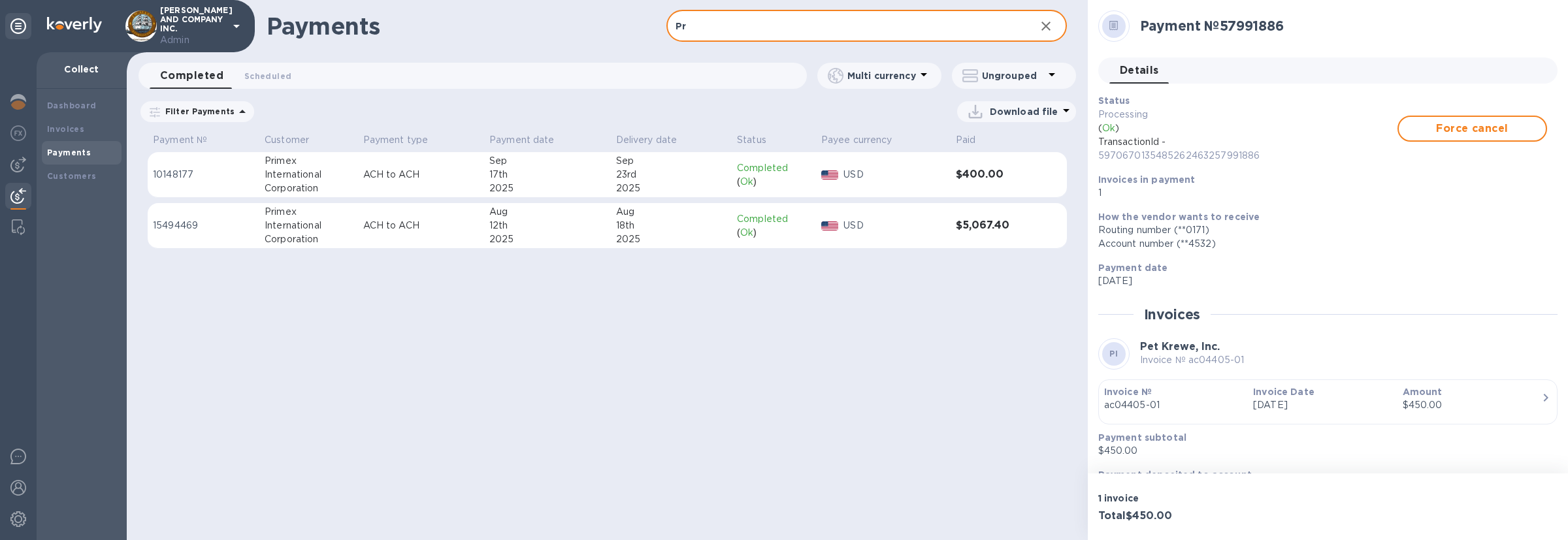
type input "P"
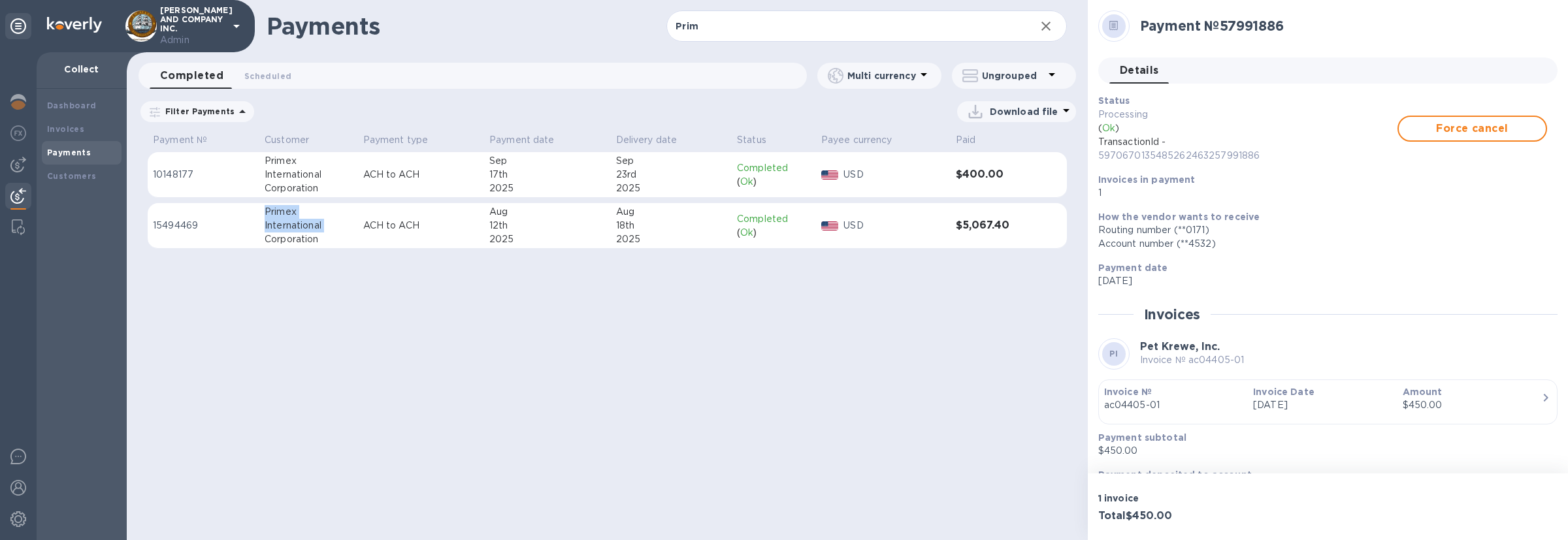
drag, startPoint x: 329, startPoint y: 232, endPoint x: 274, endPoint y: 205, distance: 61.3
click at [274, 205] on td "Primex International Corporation" at bounding box center [308, 225] width 98 height 46
click at [771, 38] on input "Prim" at bounding box center [845, 27] width 358 height 32
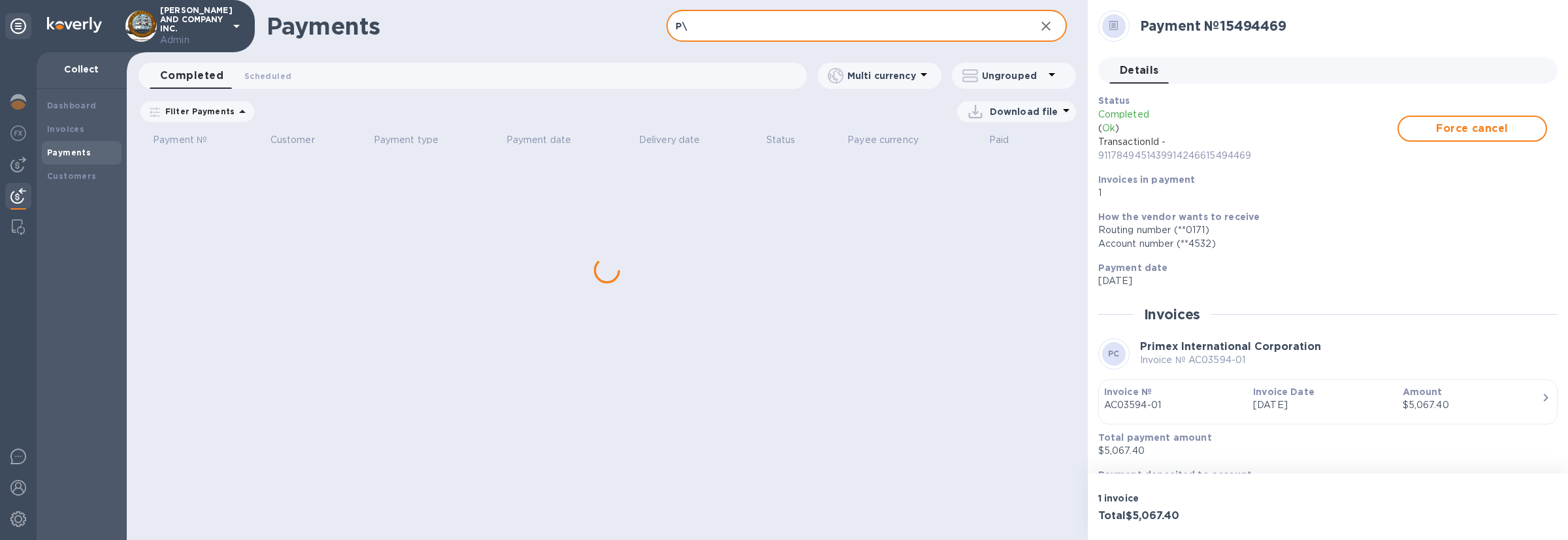
type input "P"
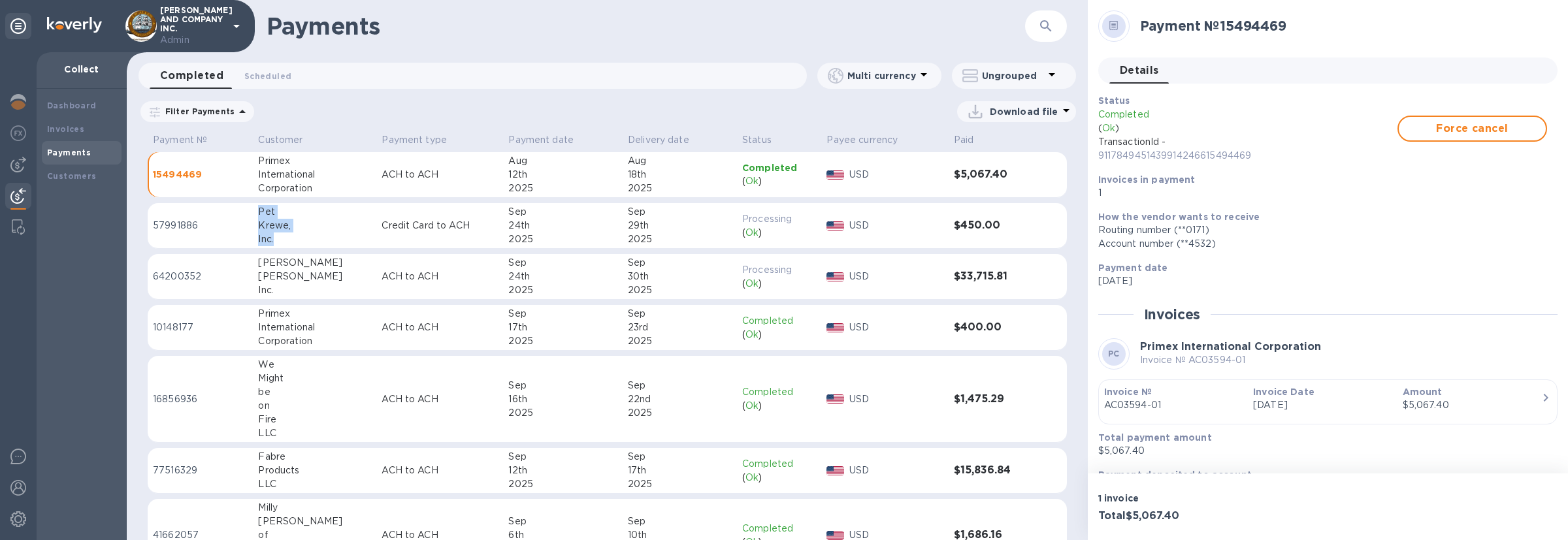
drag, startPoint x: 314, startPoint y: 242, endPoint x: 252, endPoint y: 215, distance: 67.6
click at [253, 215] on td "Pet Krewe, Inc." at bounding box center [315, 225] width 124 height 46
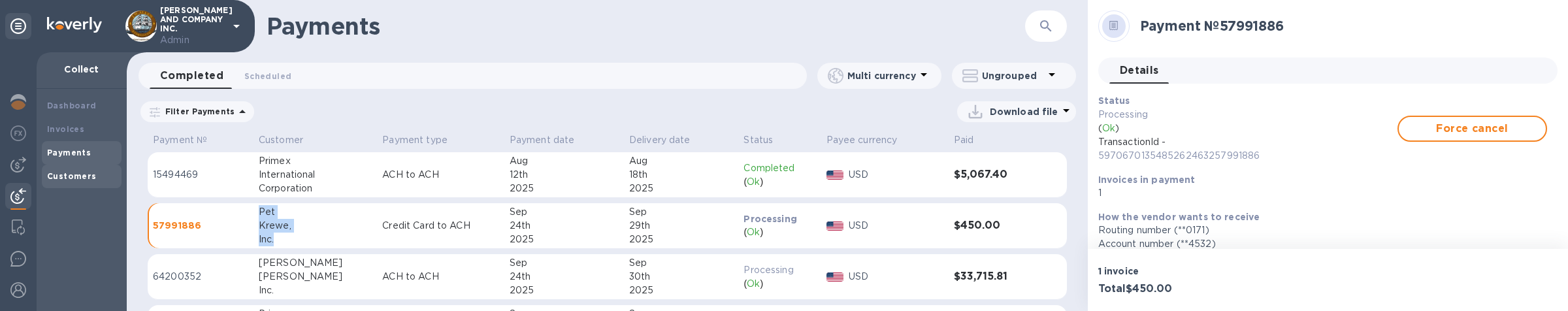
click at [76, 169] on div "Customers" at bounding box center [81, 176] width 69 height 13
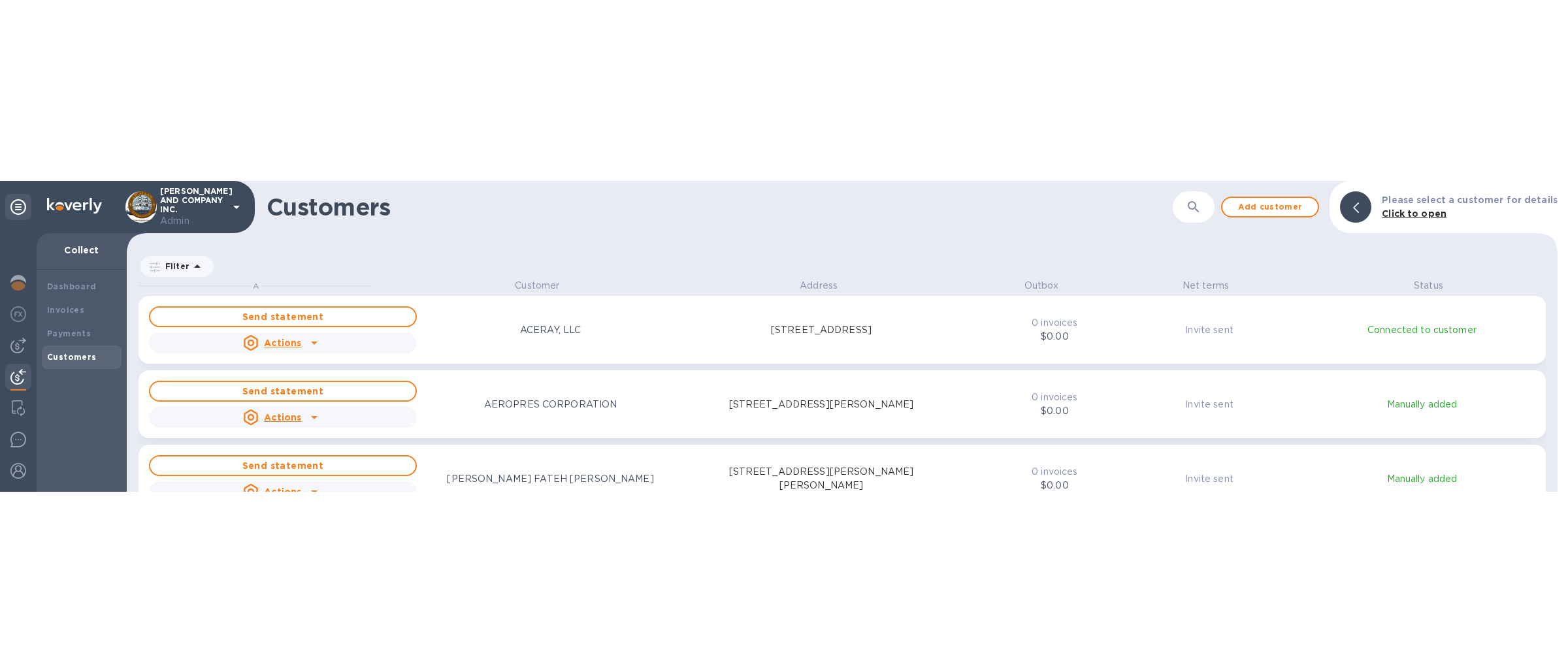
scroll to position [198, 1425]
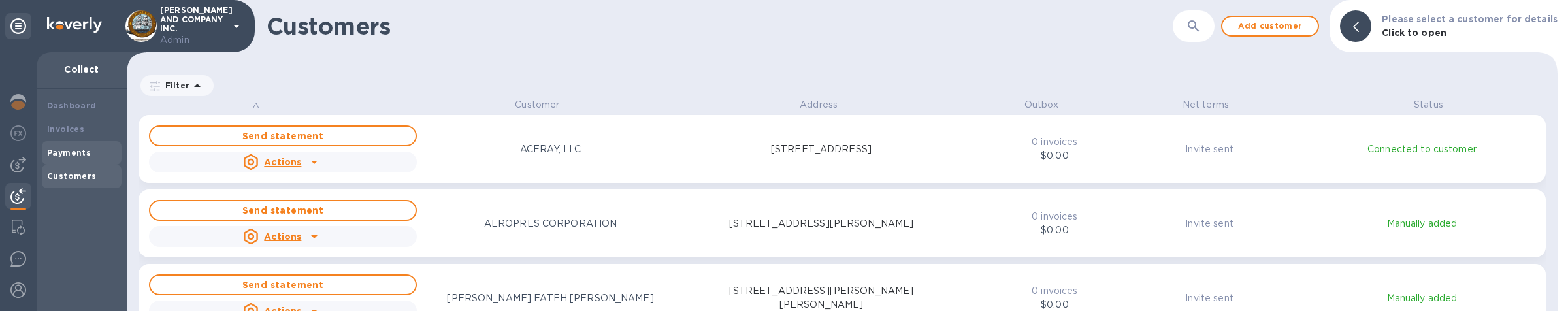
click at [64, 149] on b "Payments" at bounding box center [68, 152] width 44 height 10
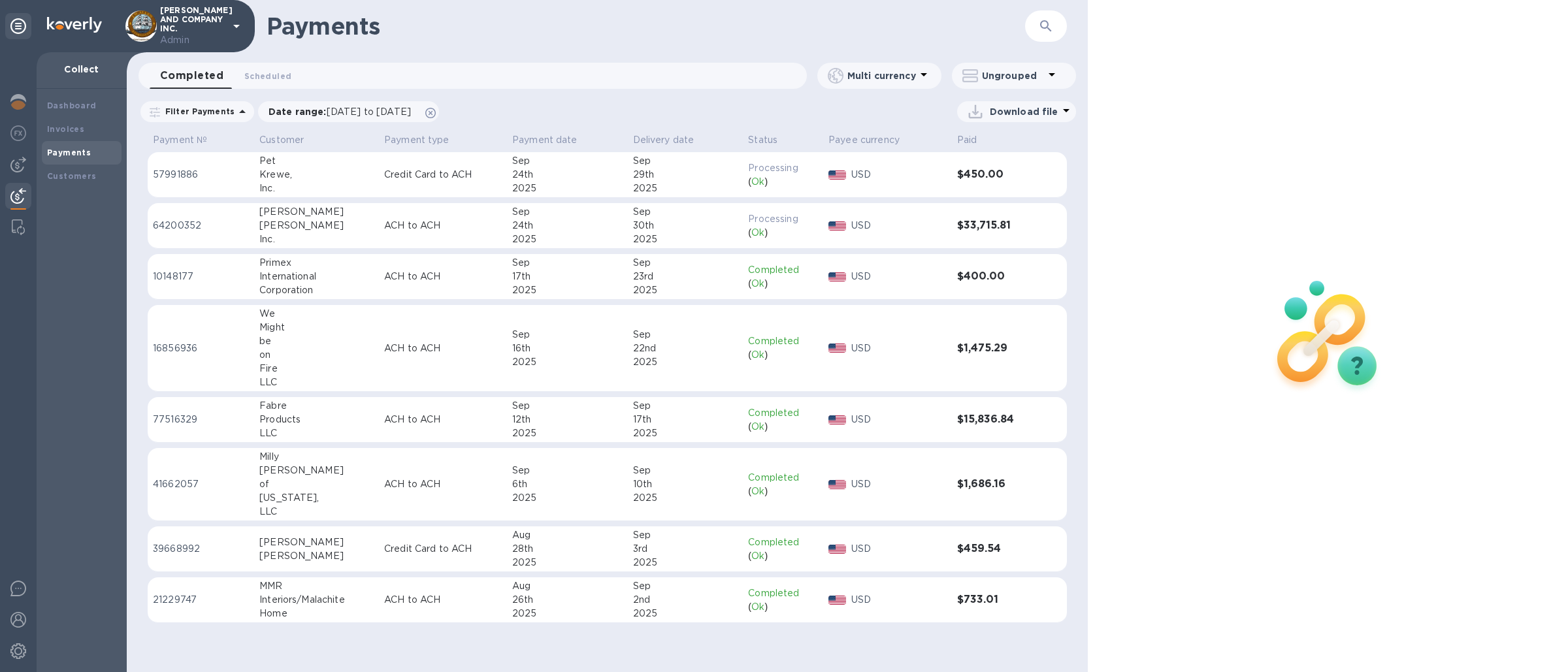
click at [302, 154] on div "Pet" at bounding box center [316, 161] width 114 height 13
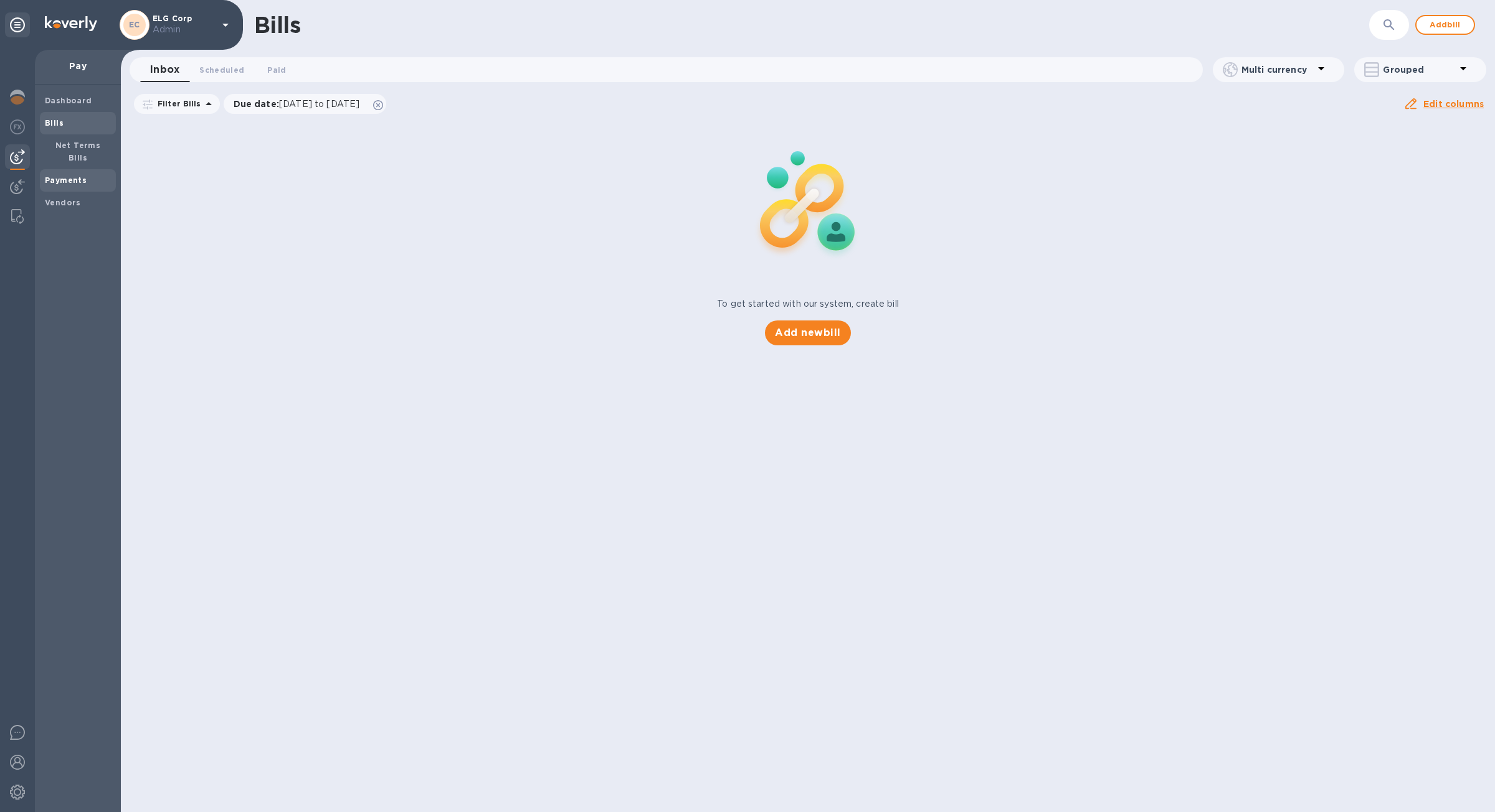
click at [68, 175] on b "Payments" at bounding box center [65, 179] width 42 height 9
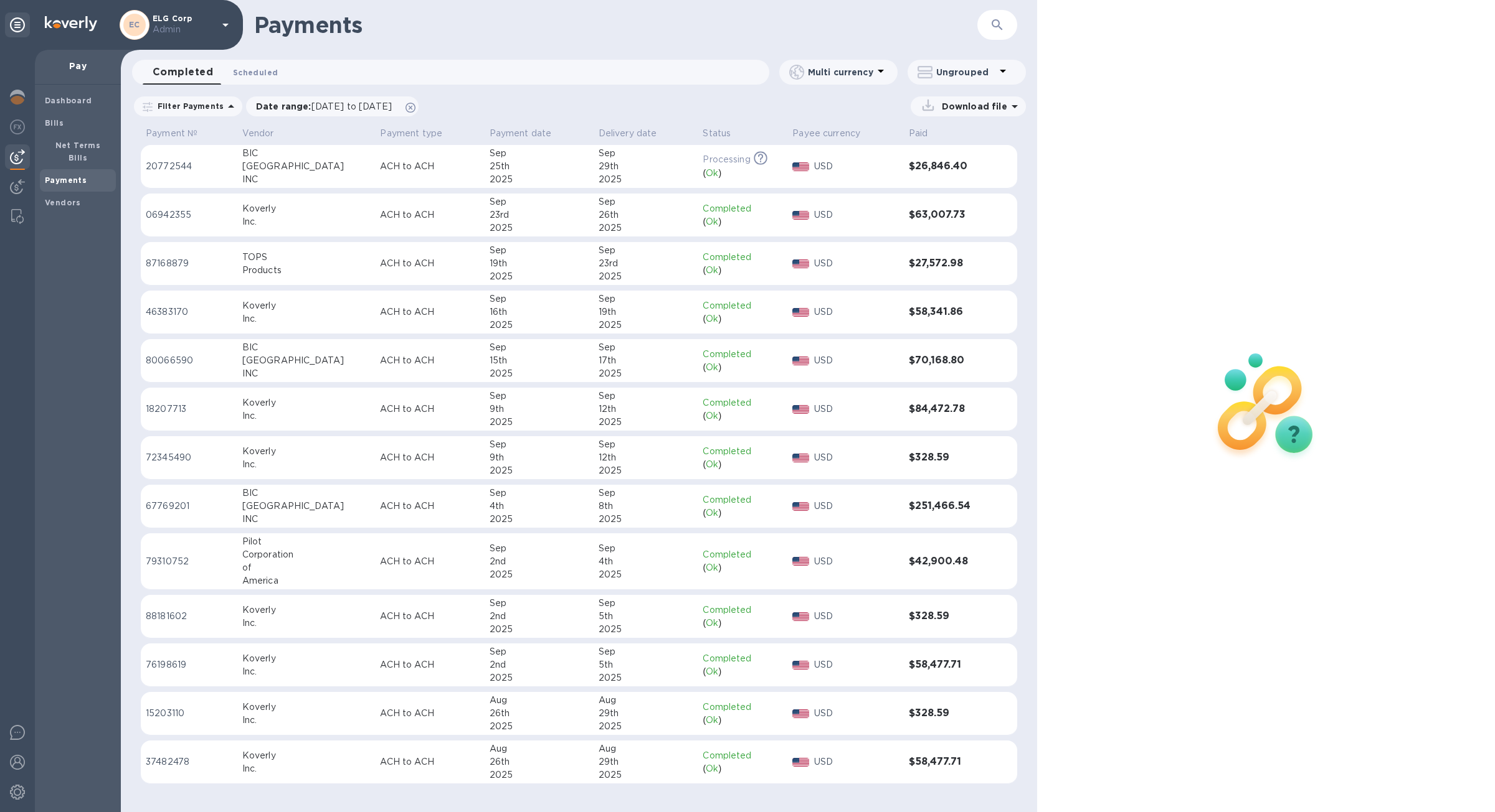
click at [267, 76] on span "Scheduled 0" at bounding box center [255, 72] width 44 height 13
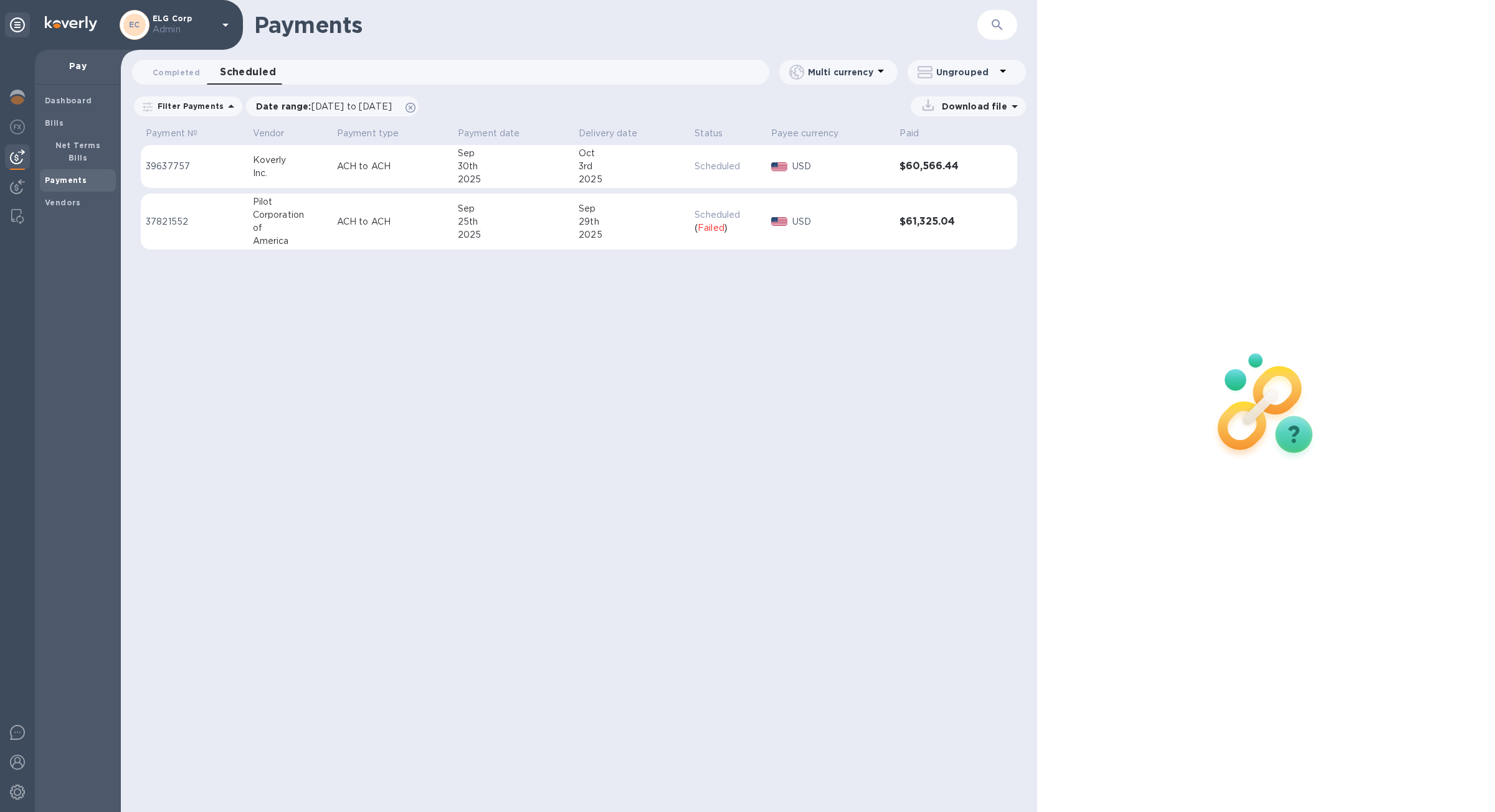
click at [768, 246] on td "USD" at bounding box center [830, 221] width 129 height 56
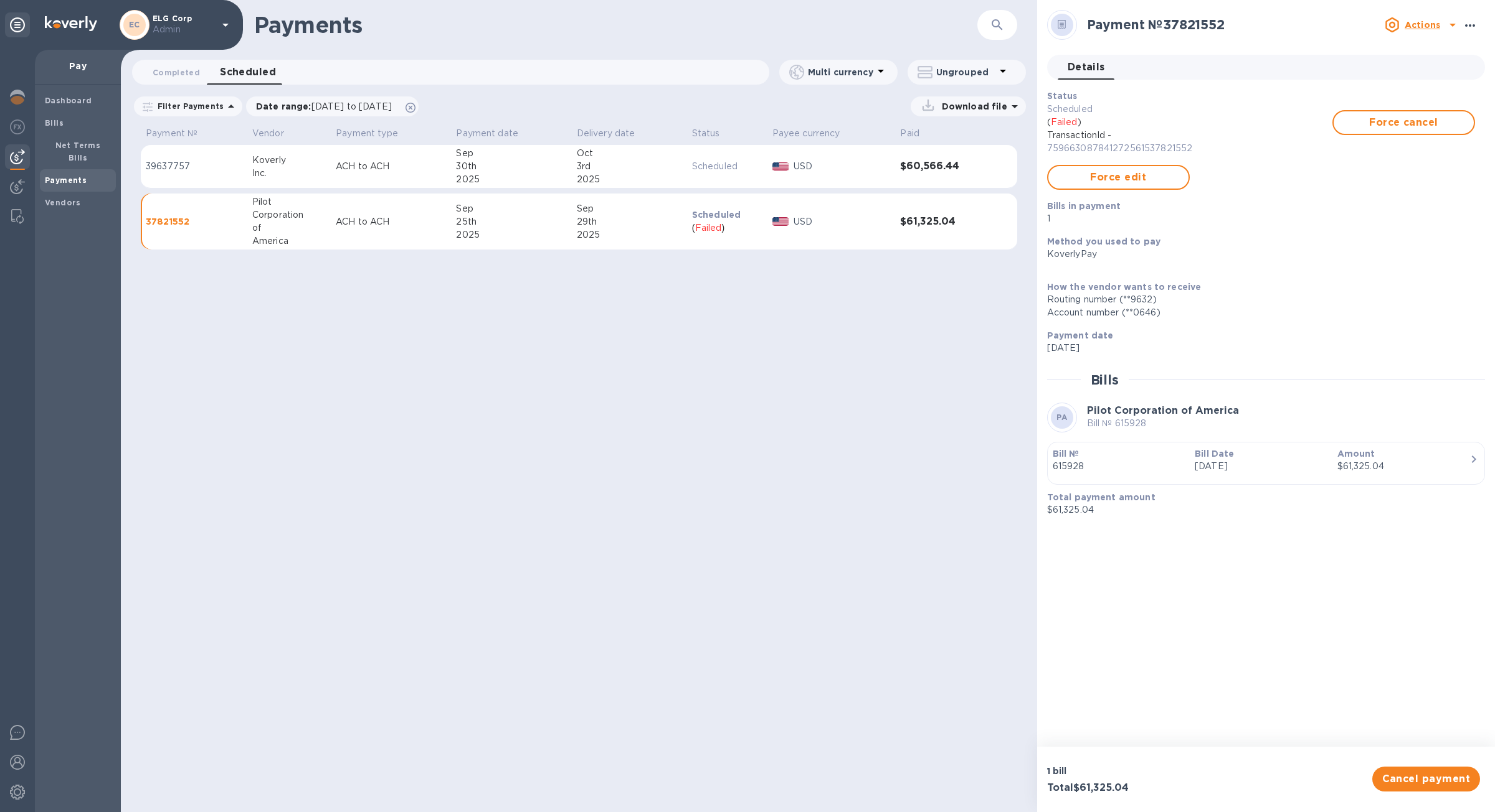
click at [1473, 28] on icon "button" at bounding box center [1469, 25] width 15 height 15
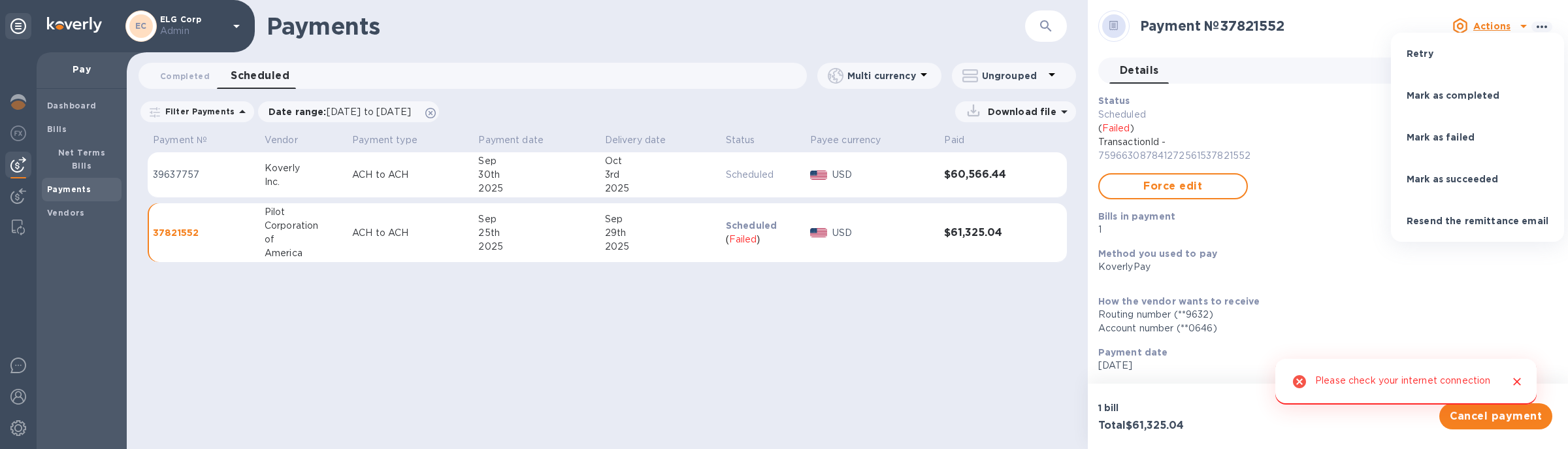
click at [1512, 85] on li "Mark as completed" at bounding box center [1477, 95] width 173 height 42
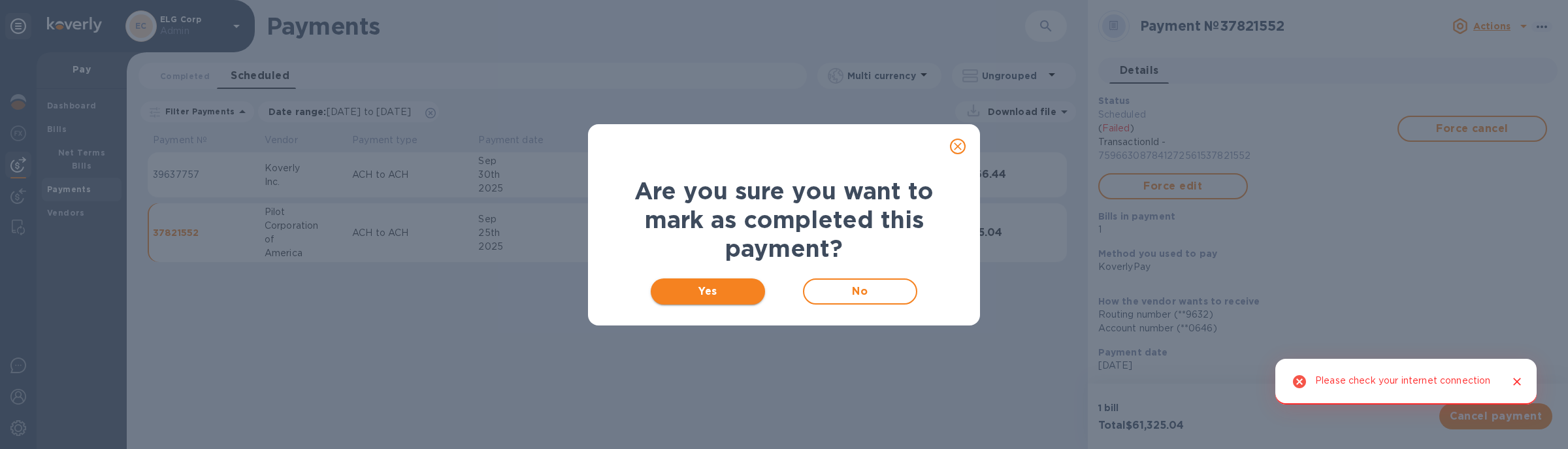
click at [740, 282] on button "Yes" at bounding box center [707, 291] width 114 height 26
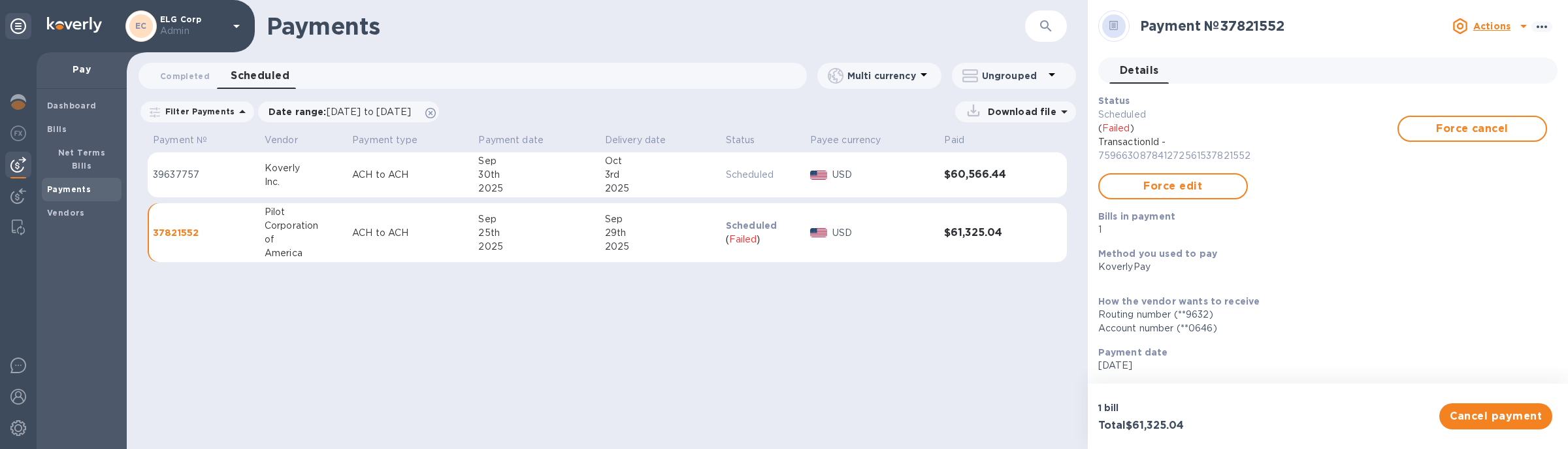
click at [588, 306] on div "Payments ​ Completed 0 Scheduled 0 Multi currency Ungrouped Filter Payments Dat…" at bounding box center [606, 224] width 961 height 449
click at [588, 228] on div "25th" at bounding box center [536, 233] width 116 height 13
click at [1496, 34] on div "Actions" at bounding box center [1481, 25] width 64 height 21
click at [1495, 28] on div at bounding box center [784, 224] width 1568 height 449
click at [1494, 22] on u "Actions" at bounding box center [1492, 26] width 38 height 11
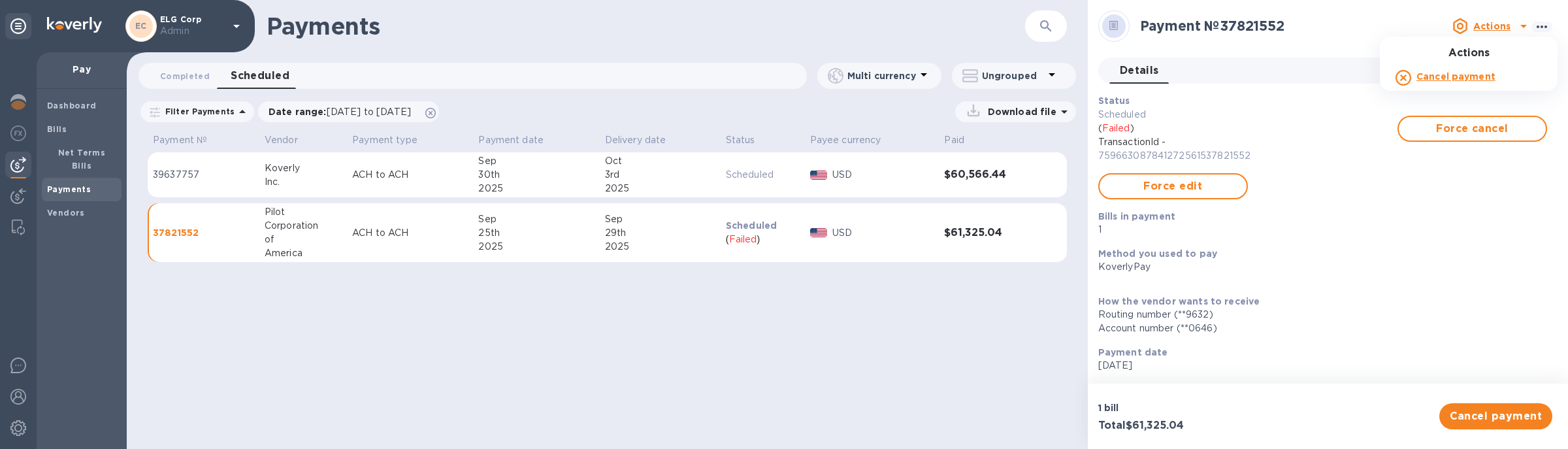
click at [1554, 28] on div at bounding box center [784, 224] width 1568 height 449
click at [1538, 27] on icon "button" at bounding box center [1541, 26] width 15 height 15
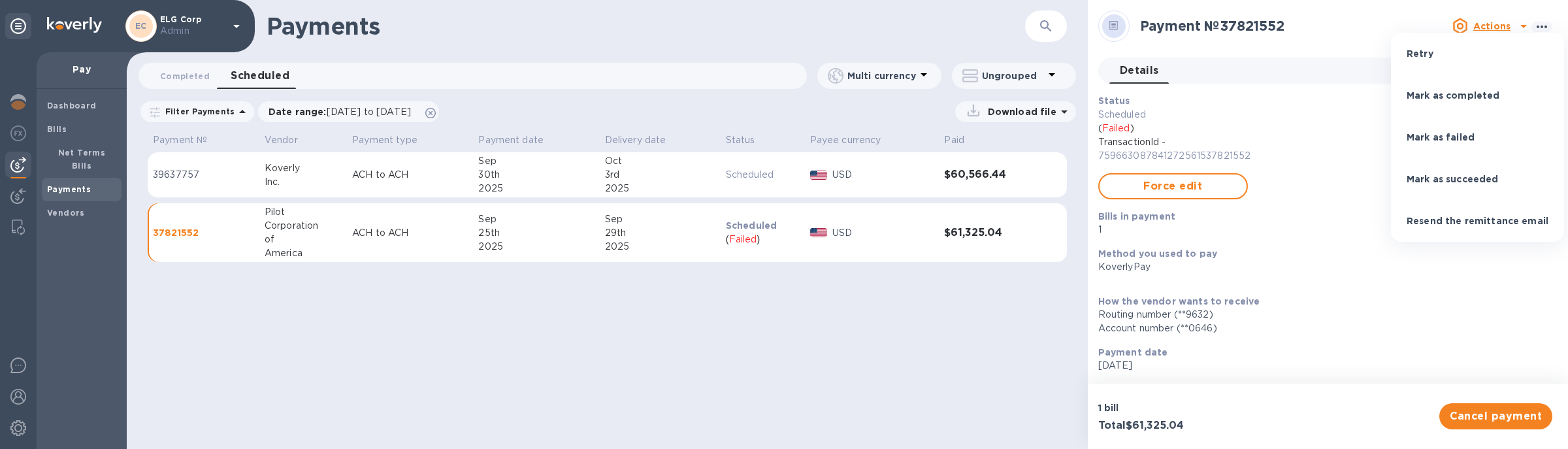
click at [1499, 163] on li "Mark as succeeded" at bounding box center [1477, 179] width 173 height 42
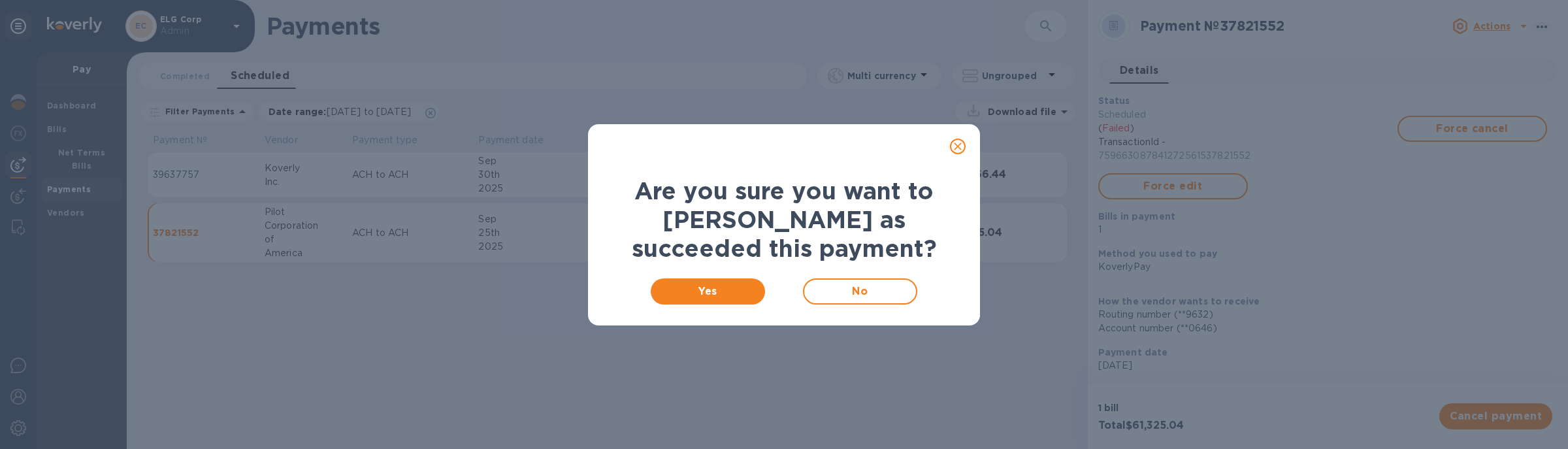
click at [745, 304] on div "Yes No" at bounding box center [783, 291] width 358 height 42
click at [734, 290] on span "Yes" at bounding box center [708, 291] width 93 height 15
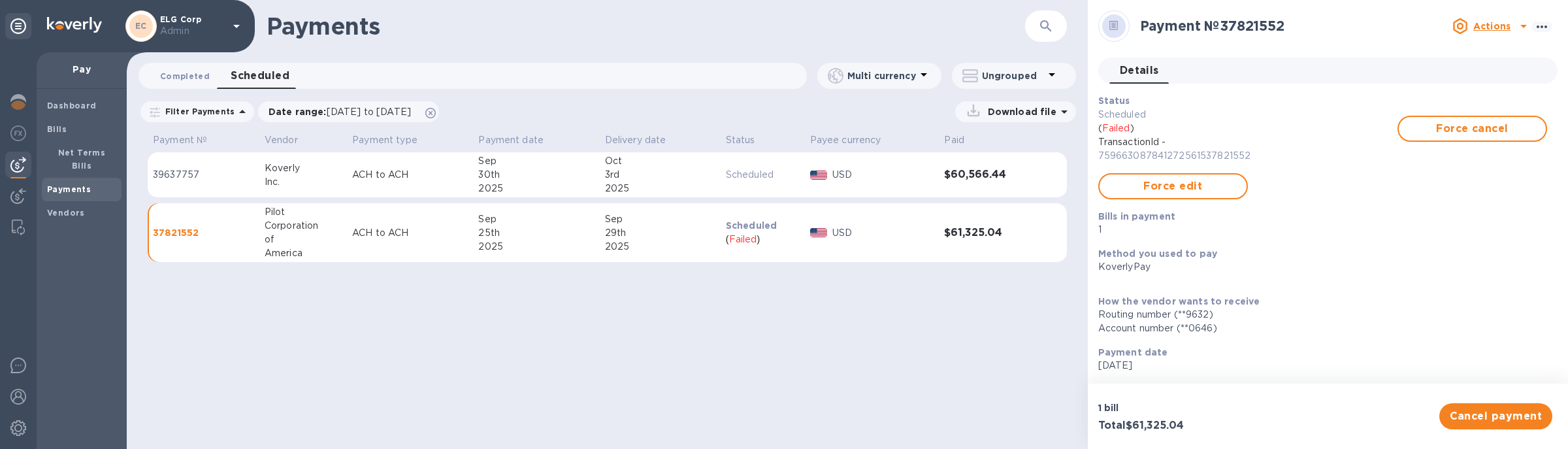
click at [180, 83] on button "Completed 0" at bounding box center [185, 75] width 71 height 26
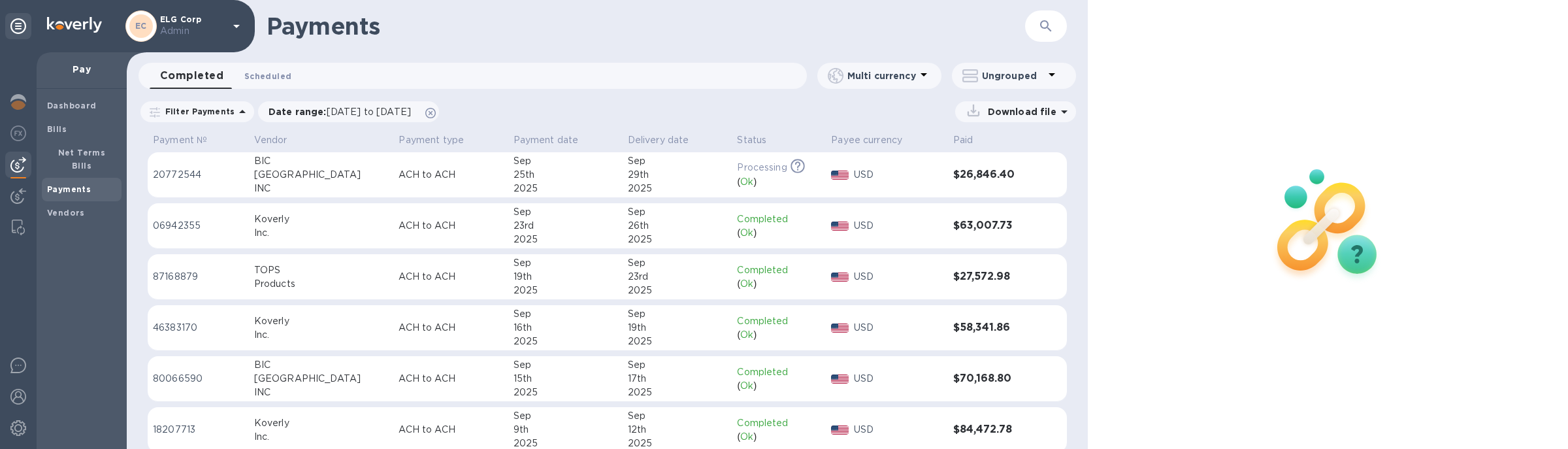
click at [244, 75] on span "Scheduled 0" at bounding box center [267, 75] width 47 height 13
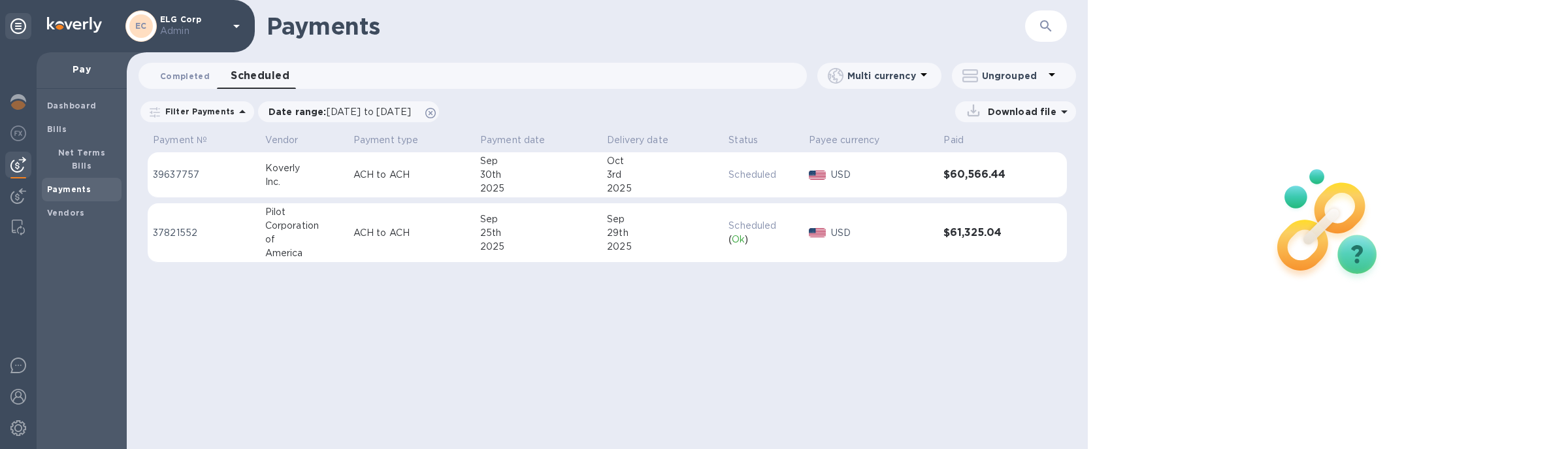
click at [166, 75] on span "Completed 0" at bounding box center [184, 75] width 49 height 13
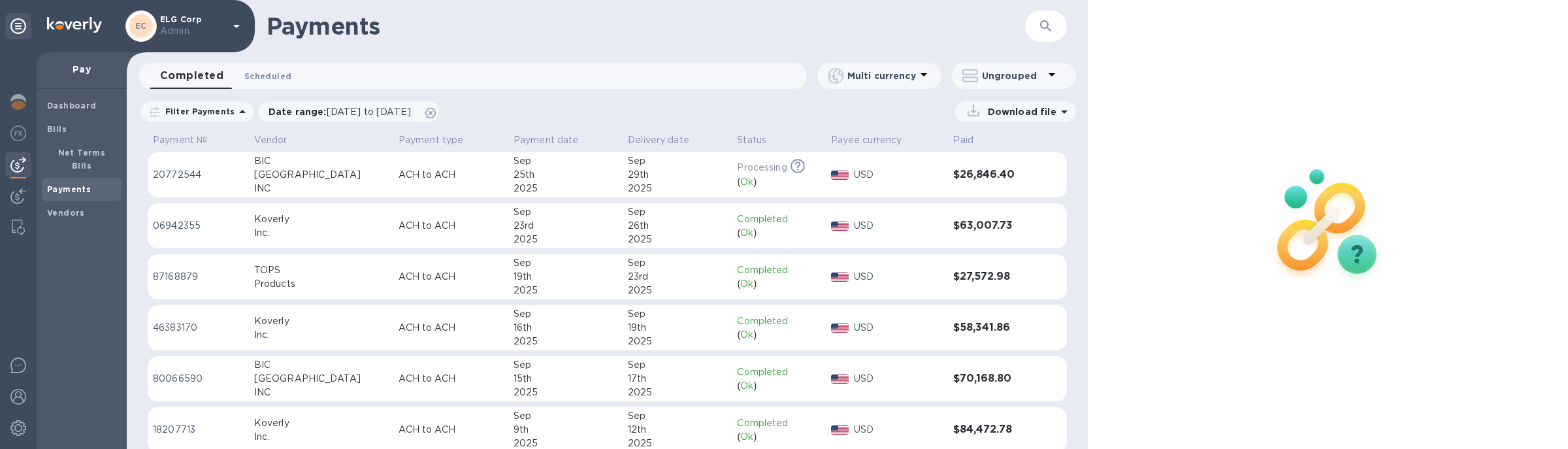
click at [237, 78] on button "Scheduled 0" at bounding box center [268, 75] width 68 height 26
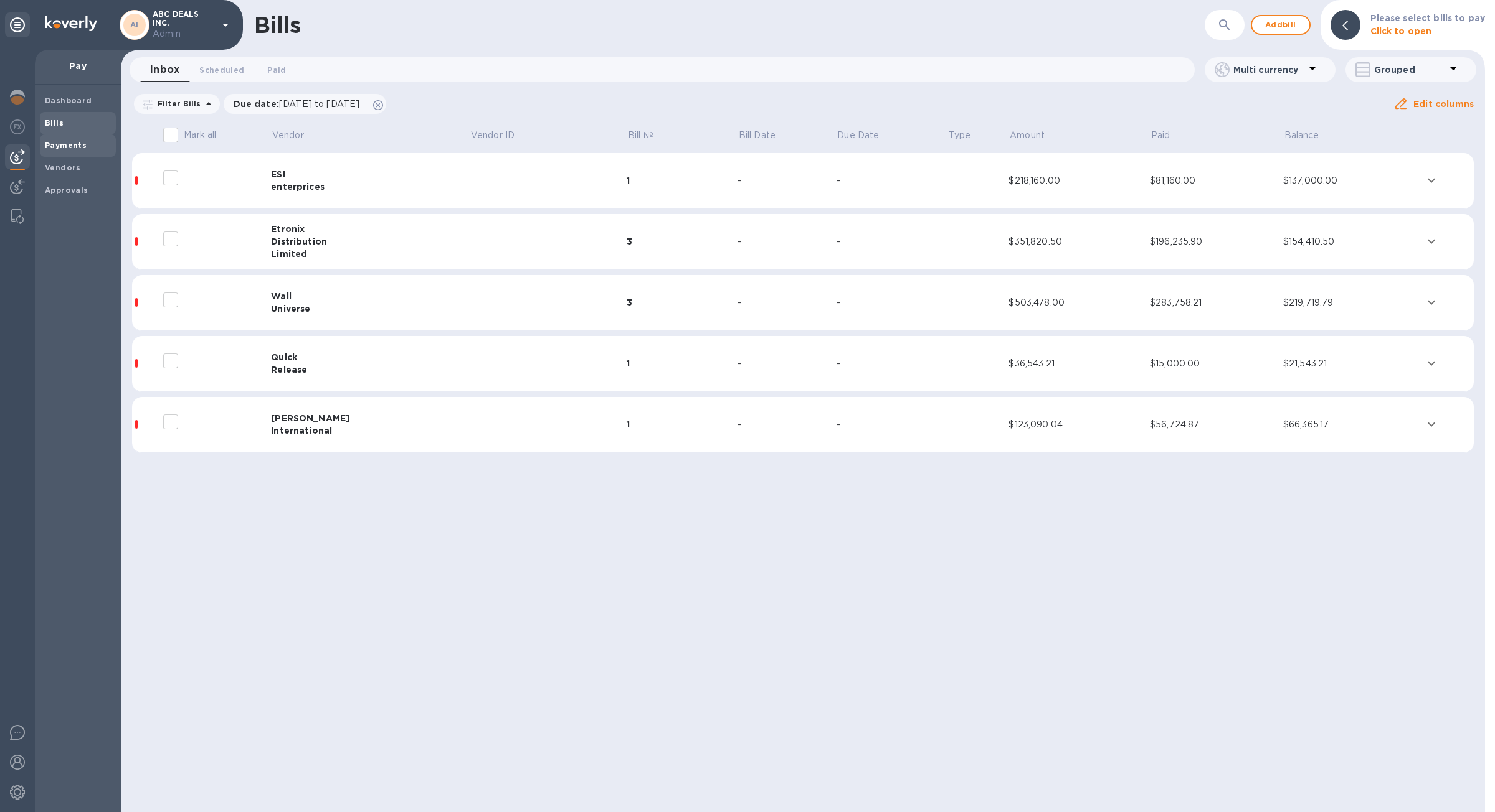
click at [89, 139] on span "Payments" at bounding box center [77, 145] width 66 height 13
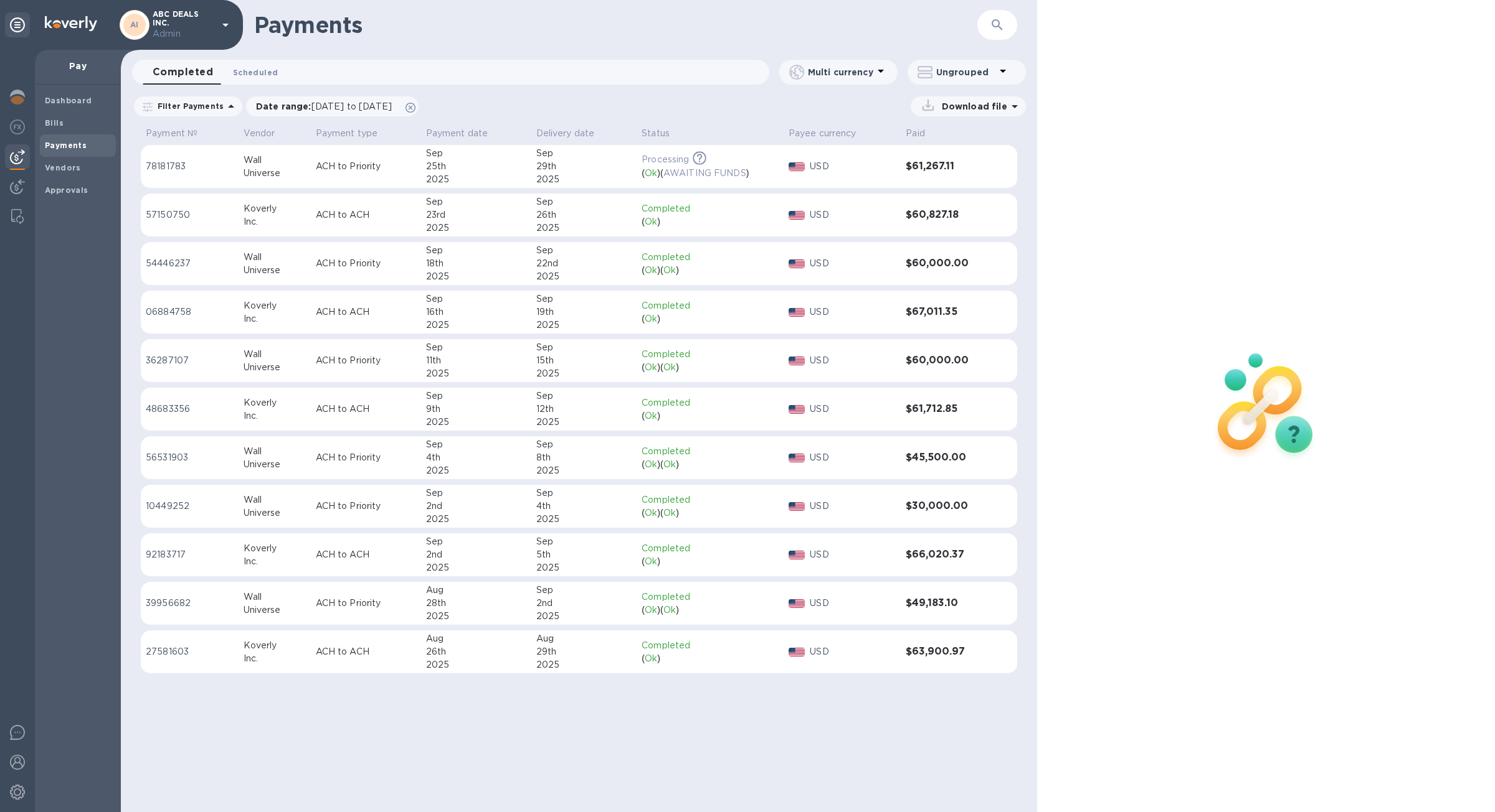
click at [263, 79] on button "Scheduled 0" at bounding box center [256, 72] width 65 height 25
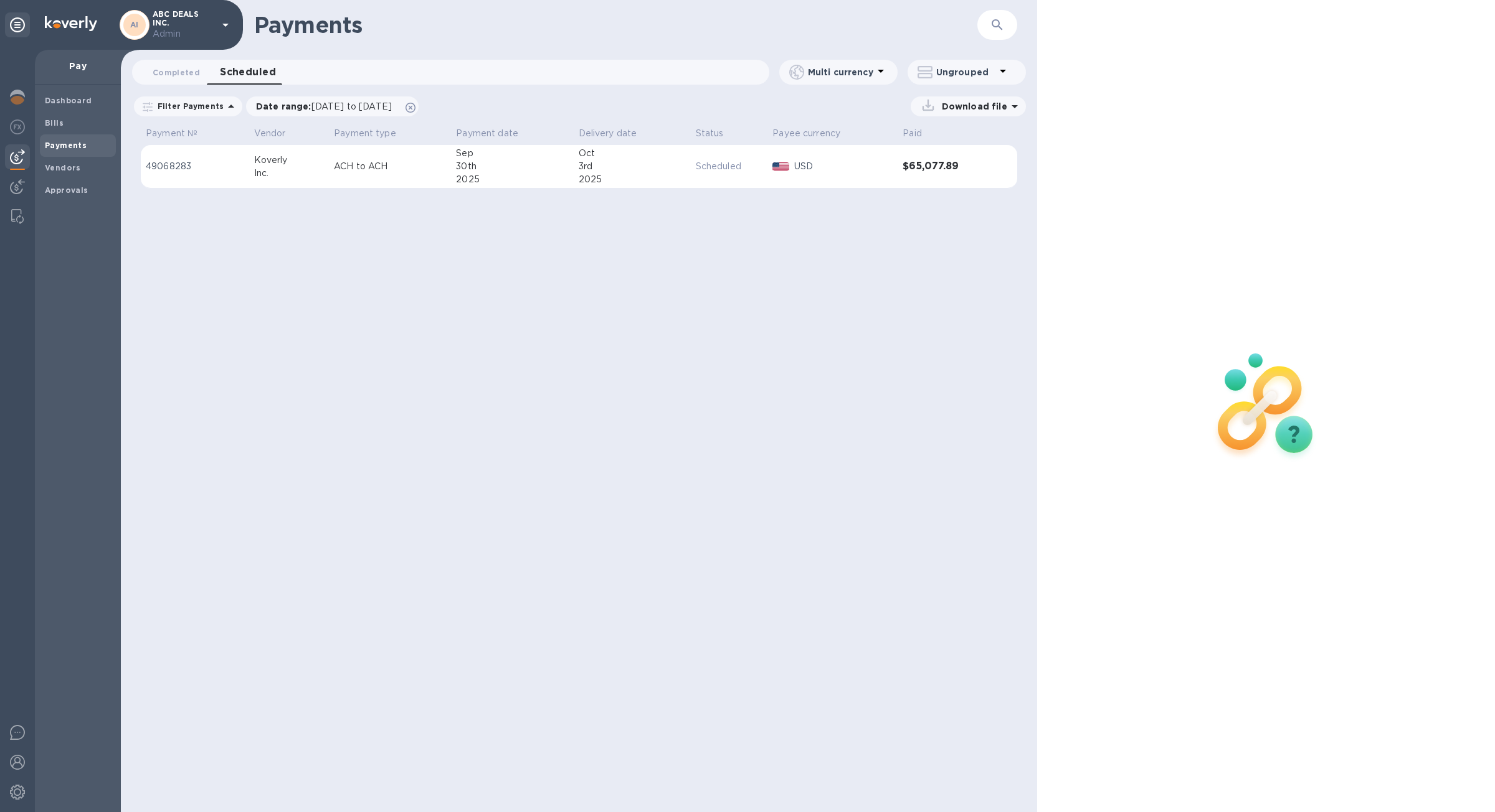
click at [730, 172] on p "Scheduled" at bounding box center [729, 166] width 68 height 13
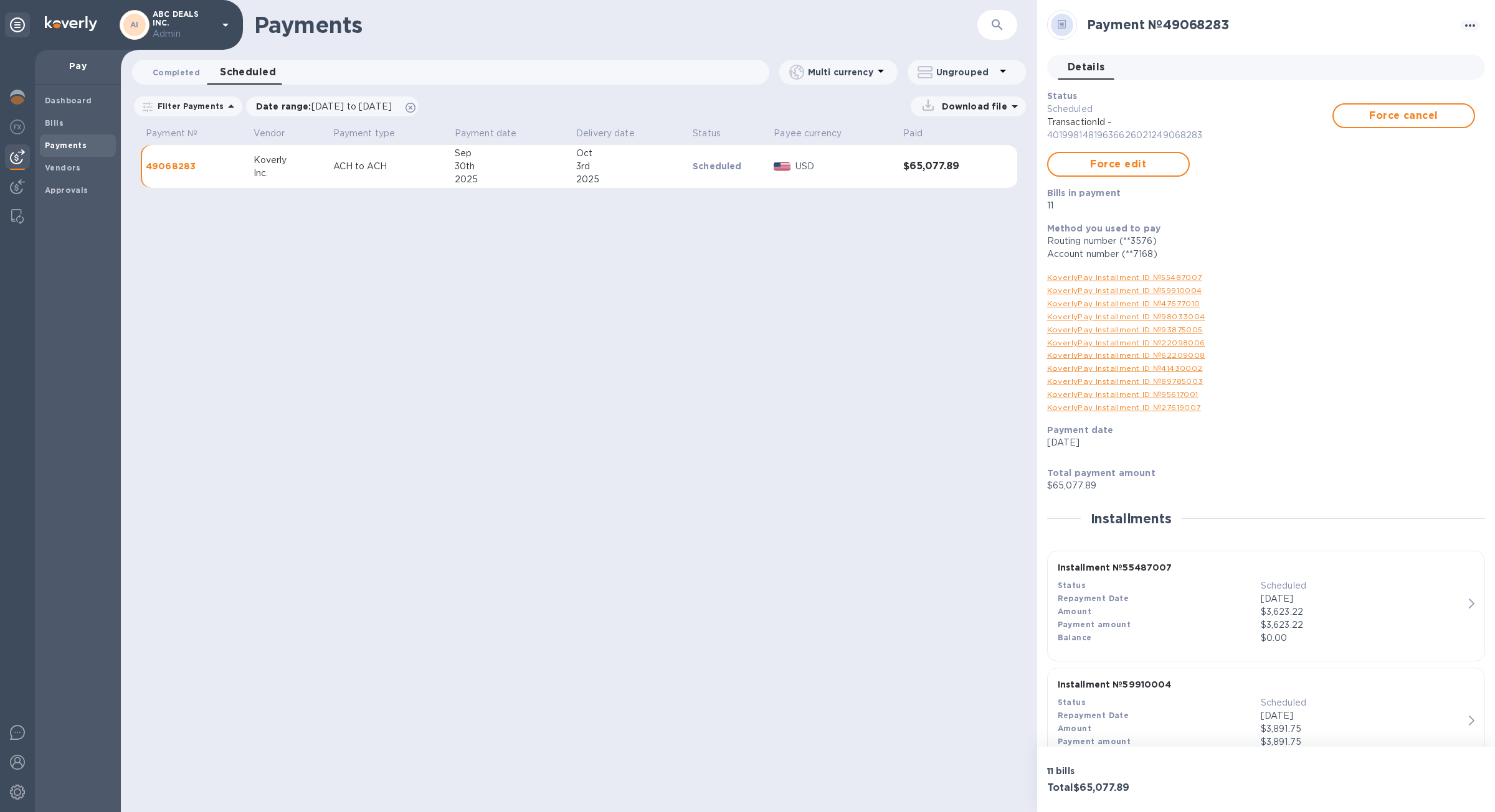
click at [180, 79] on span "Completed 0" at bounding box center [175, 72] width 47 height 13
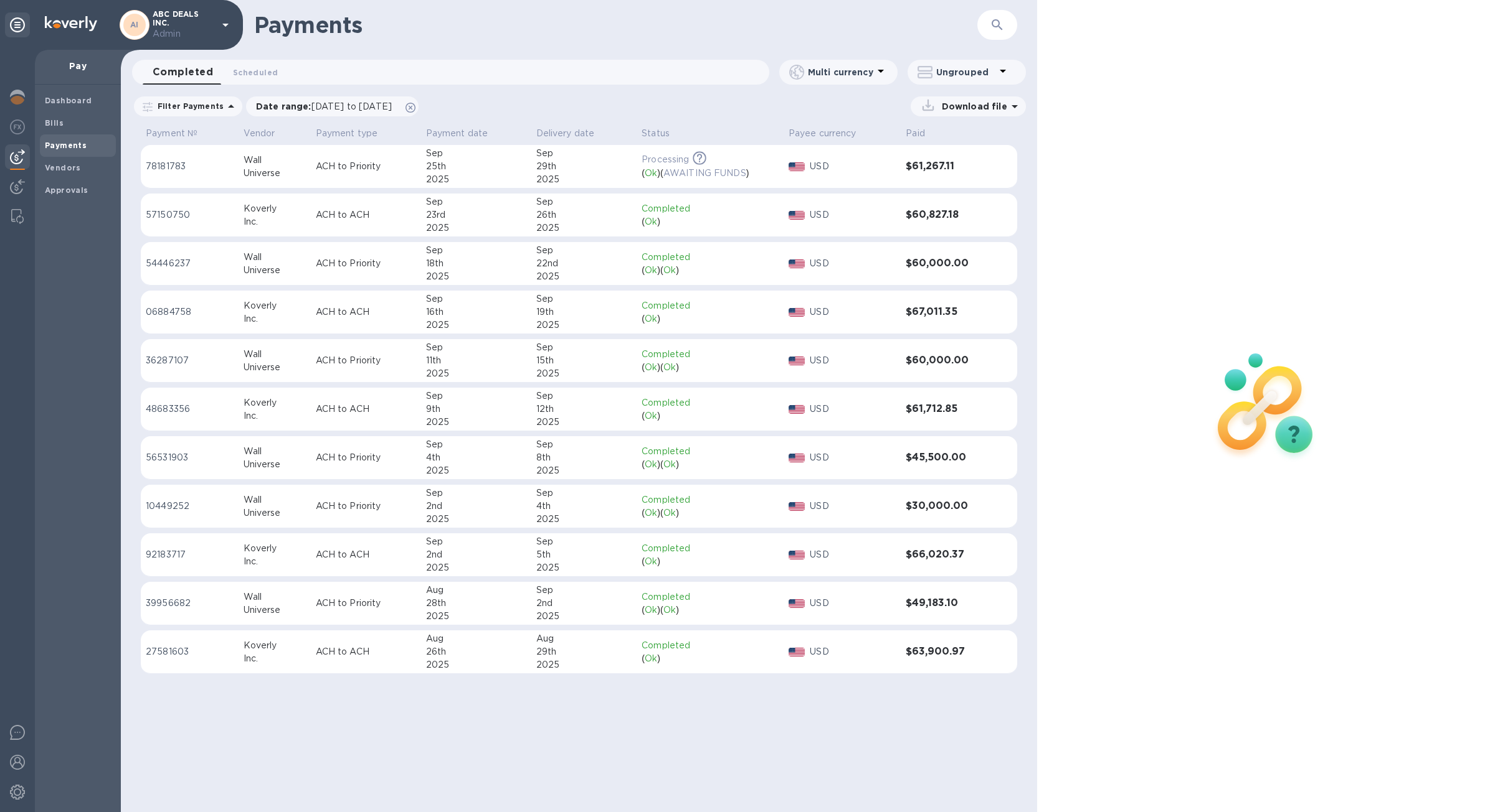
click at [635, 182] on td "Sep 29th 2025" at bounding box center [584, 167] width 106 height 44
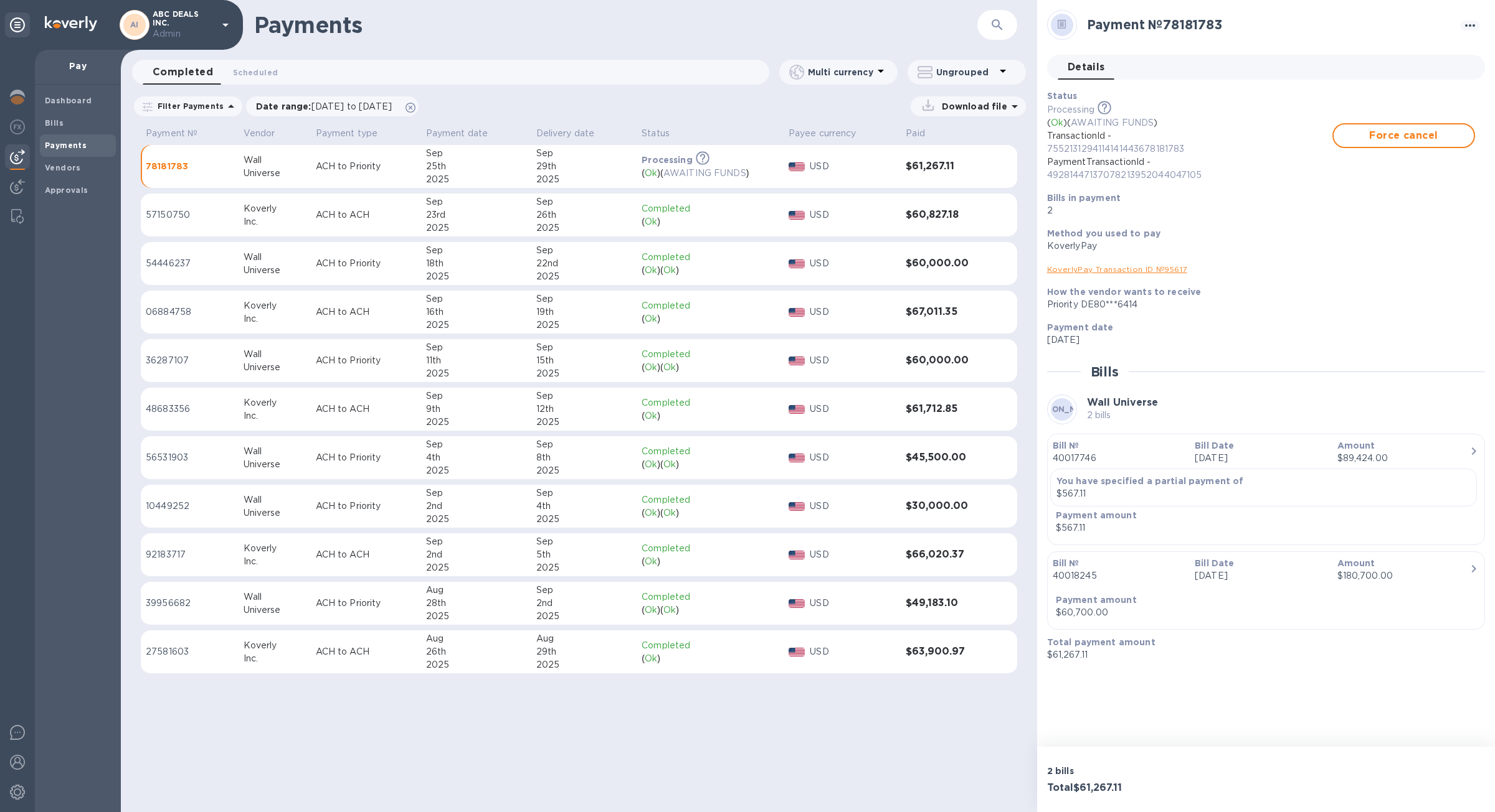
click at [1133, 267] on link "KoverlyPay Transaction ID № 95617" at bounding box center [1117, 268] width 140 height 9
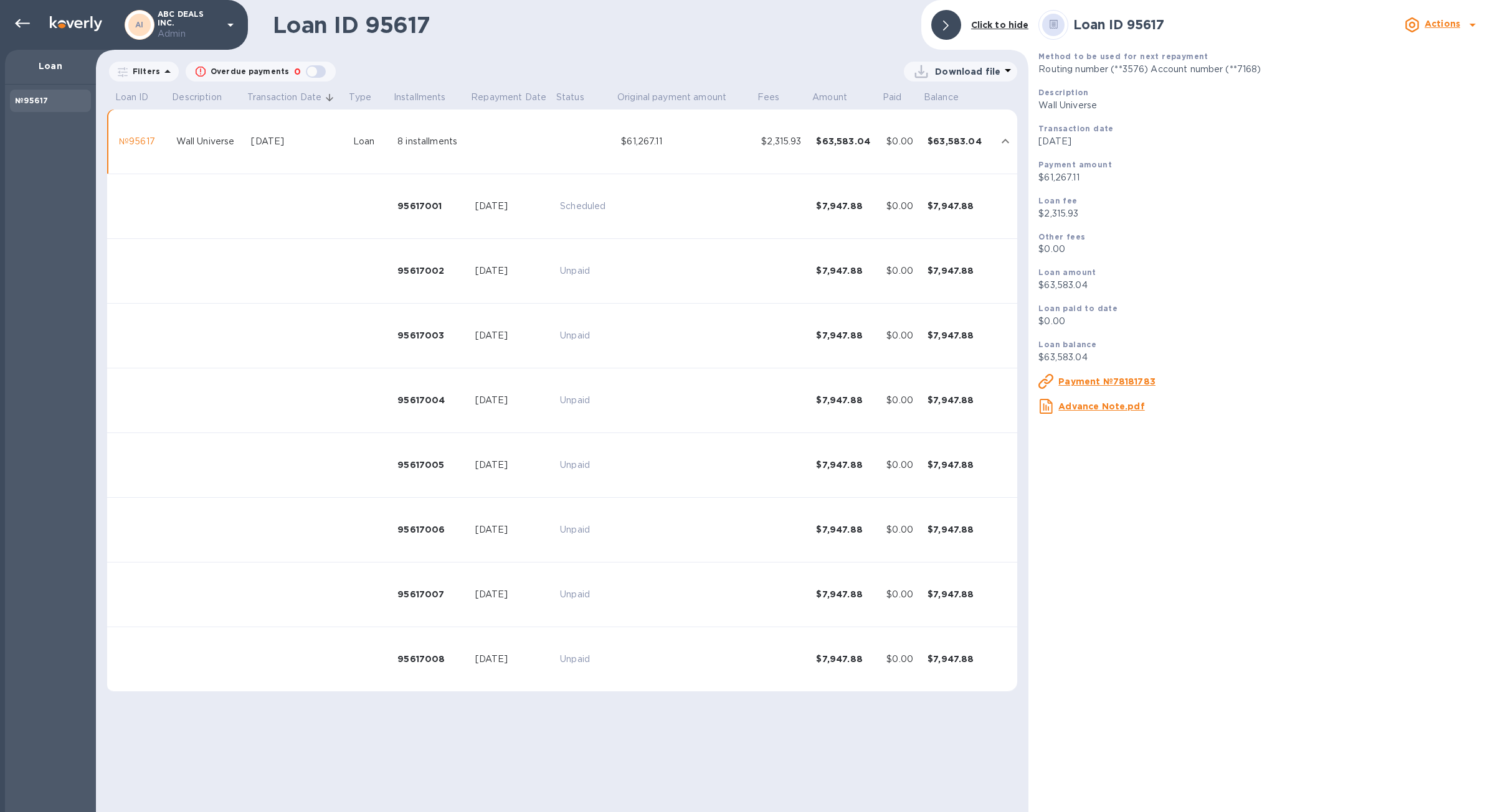
click at [847, 158] on td "$63,583.04" at bounding box center [846, 142] width 70 height 65
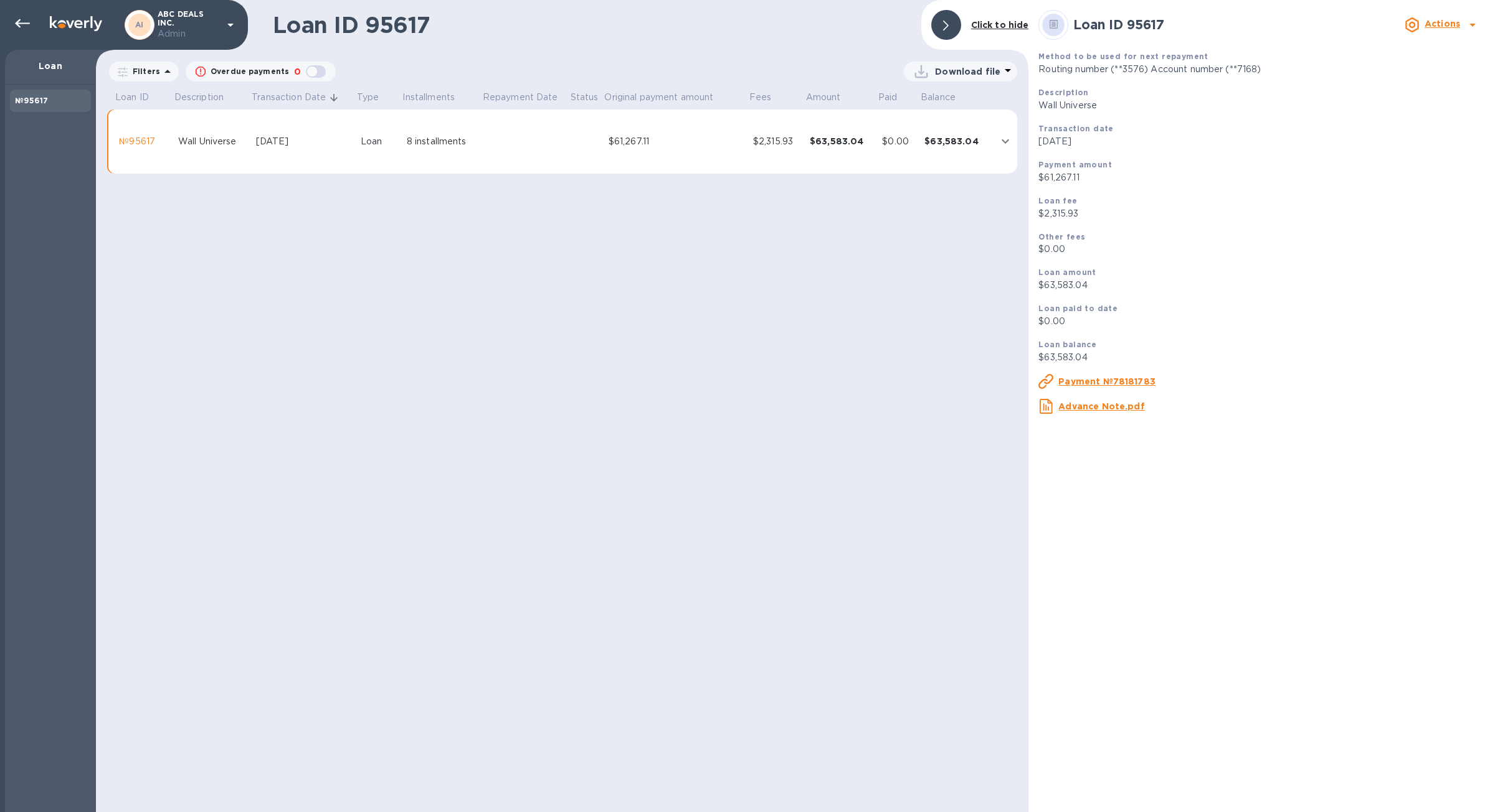
click at [679, 123] on td "$61,267.11" at bounding box center [676, 142] width 145 height 65
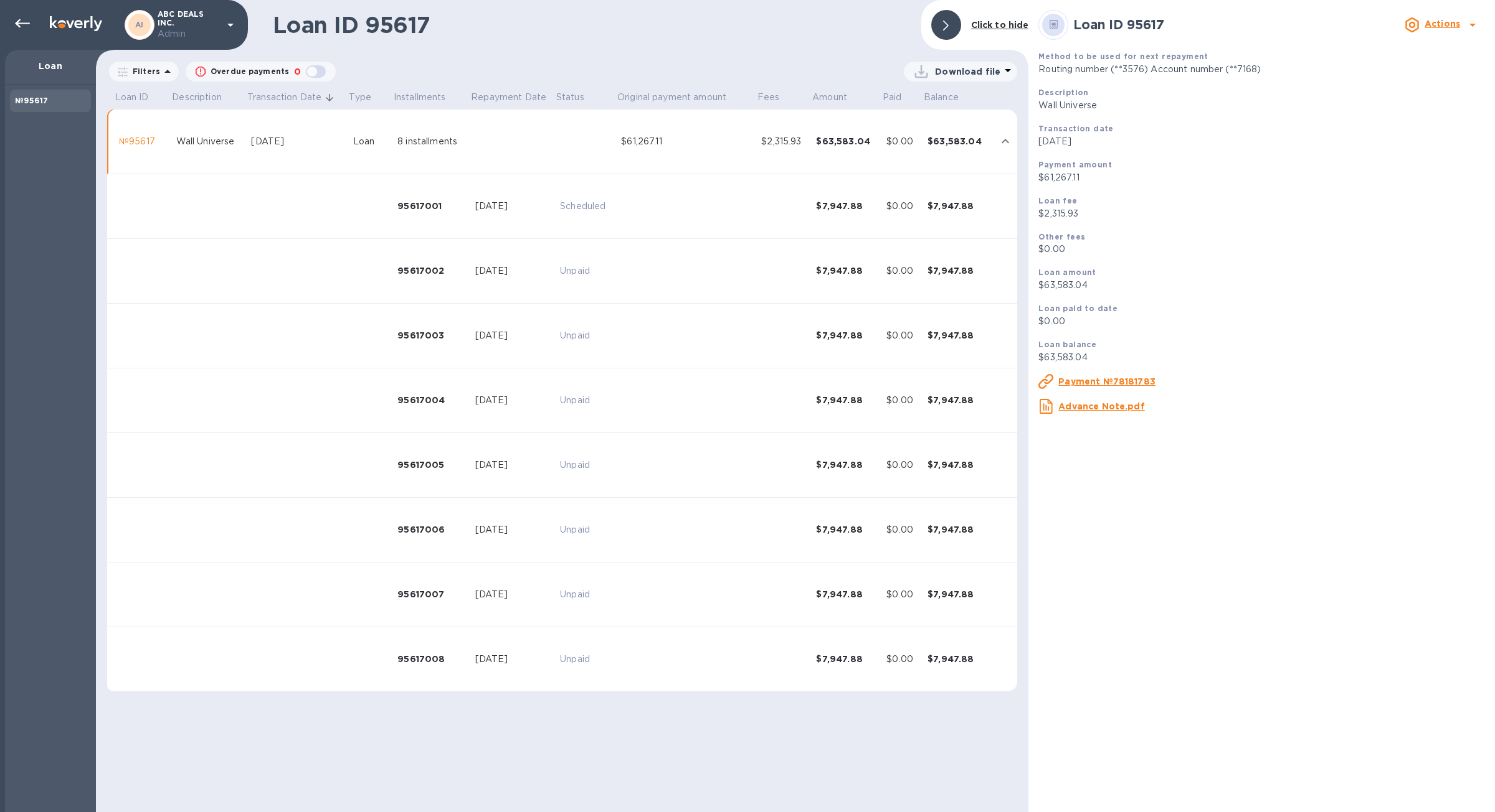
click at [674, 143] on div "$61,267.11" at bounding box center [686, 141] width 130 height 13
